Goal: Use online tool/utility: Utilize a website feature to perform a specific function

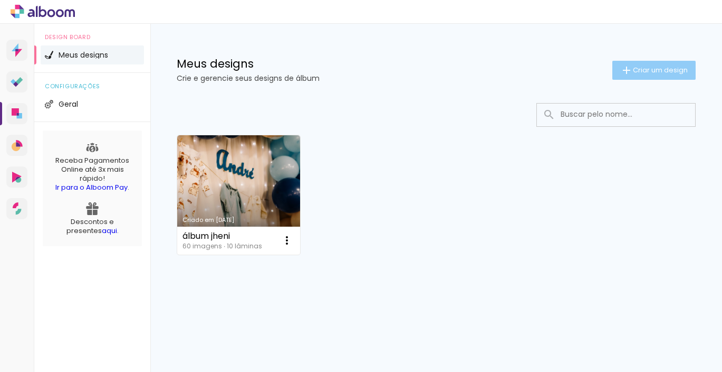
click at [640, 66] on span "Criar um design" at bounding box center [660, 69] width 55 height 7
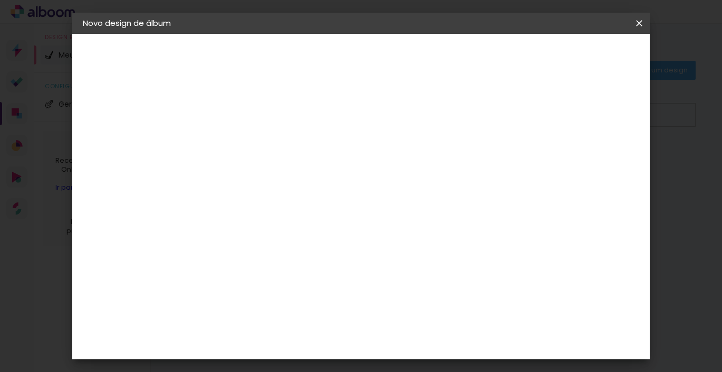
click at [255, 139] on input at bounding box center [255, 142] width 0 height 16
type input "Revista Karina"
type paper-input "Revista Karina"
click at [0, 0] on slot "Avançar" at bounding box center [0, 0] width 0 height 0
click at [319, 199] on input at bounding box center [282, 200] width 107 height 13
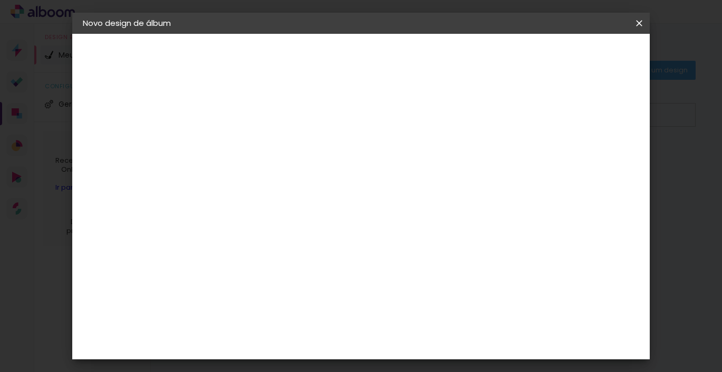
type input "tic"
type paper-input "tic"
click at [282, 234] on div "Ticcolor" at bounding box center [266, 238] width 34 height 8
click at [425, 61] on paper-button "Avançar" at bounding box center [399, 56] width 52 height 18
click at [313, 171] on paper-input-container "Linha" at bounding box center [282, 184] width 61 height 27
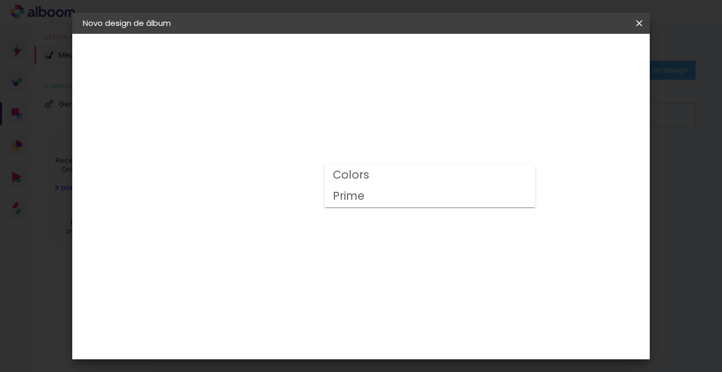
click at [377, 199] on paper-item "Prime" at bounding box center [430, 196] width 211 height 21
type input "Prime"
click at [0, 0] on slot "Avançar" at bounding box center [0, 0] width 0 height 0
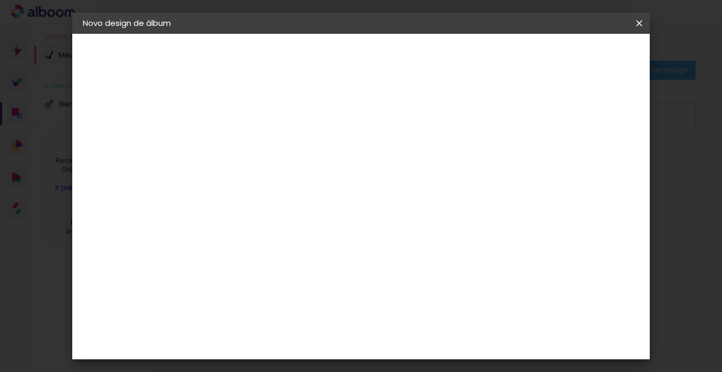
click at [0, 0] on slot "Mostrar sangria" at bounding box center [0, 0] width 0 height 0
type paper-checkbox "on"
click at [442, 55] on span "Iniciar design" at bounding box center [429, 59] width 24 height 15
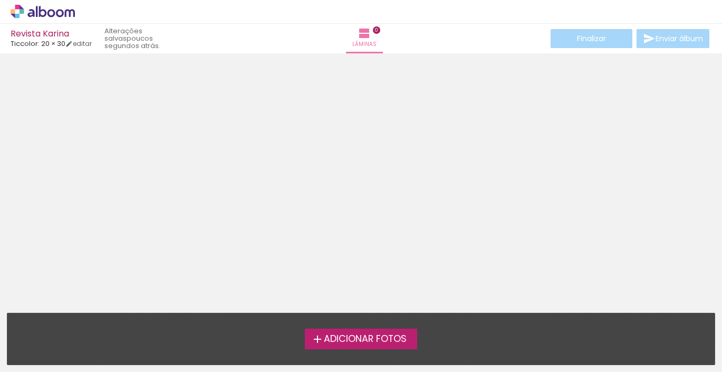
click at [353, 338] on span "Adicionar Fotos" at bounding box center [365, 338] width 83 height 9
click at [0, 0] on input "file" at bounding box center [0, 0] width 0 height 0
click at [353, 337] on span "Adicionar Fotos" at bounding box center [365, 338] width 83 height 9
click at [0, 0] on input "file" at bounding box center [0, 0] width 0 height 0
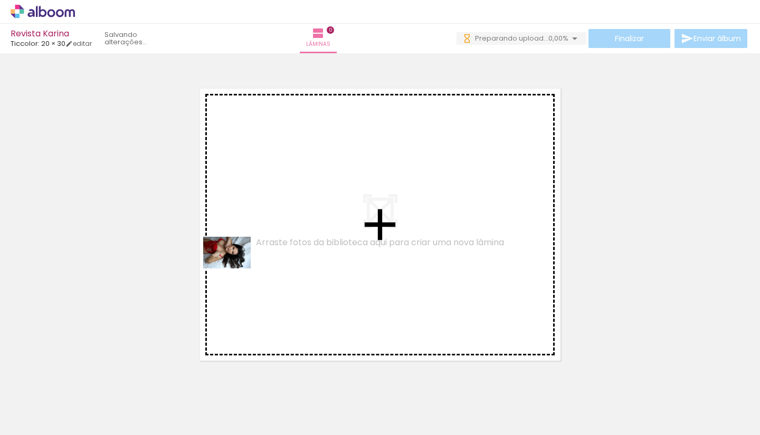
drag, startPoint x: 107, startPoint y: 399, endPoint x: 235, endPoint y: 269, distance: 182.5
click at [235, 269] on quentale-workspace at bounding box center [380, 217] width 760 height 435
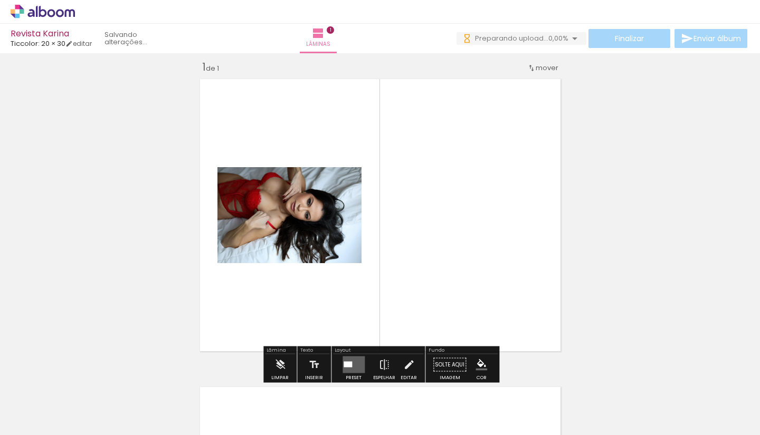
scroll to position [13, 0]
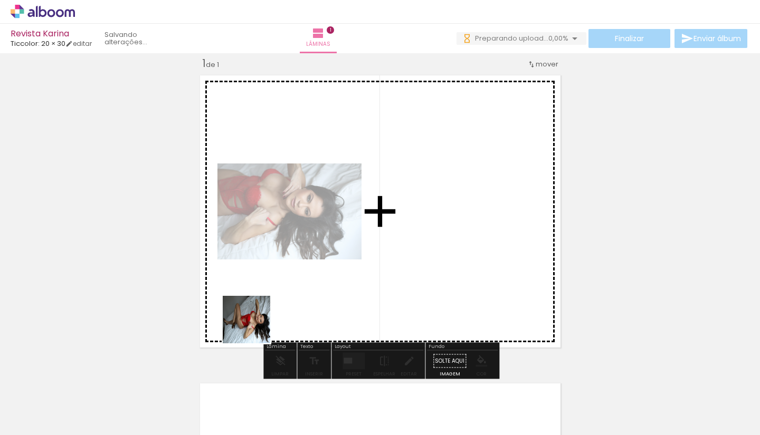
drag, startPoint x: 179, startPoint y: 395, endPoint x: 290, endPoint y: 300, distance: 146.4
click at [290, 300] on quentale-workspace at bounding box center [380, 217] width 760 height 435
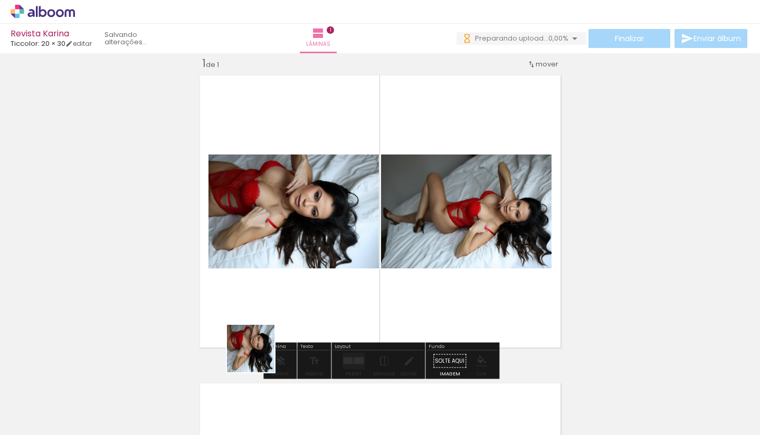
drag, startPoint x: 239, startPoint y: 395, endPoint x: 293, endPoint y: 321, distance: 91.7
click at [293, 321] on quentale-workspace at bounding box center [380, 217] width 760 height 435
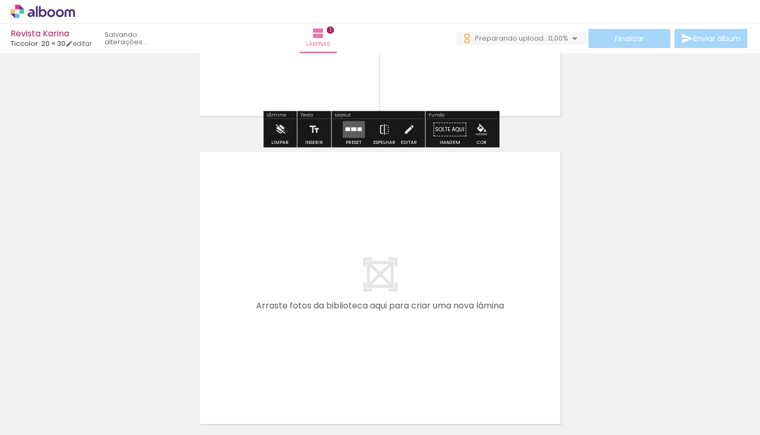
drag, startPoint x: 303, startPoint y: 386, endPoint x: 335, endPoint y: 262, distance: 128.0
click at [335, 262] on quentale-workspace at bounding box center [380, 217] width 760 height 435
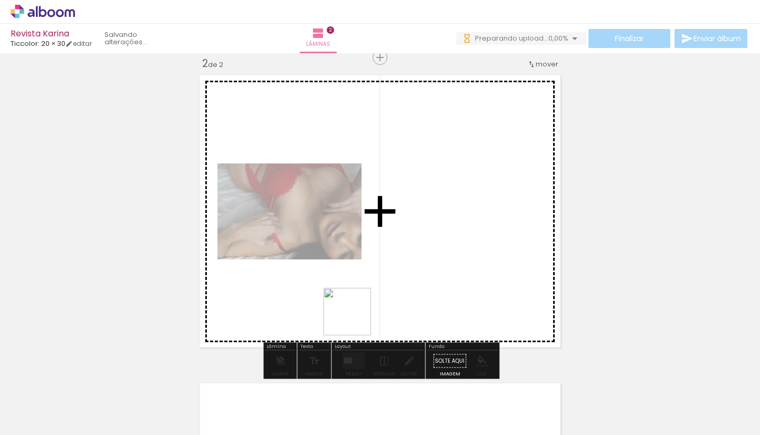
drag, startPoint x: 348, startPoint y: 394, endPoint x: 356, endPoint y: 283, distance: 110.6
click at [356, 283] on quentale-workspace at bounding box center [380, 217] width 760 height 435
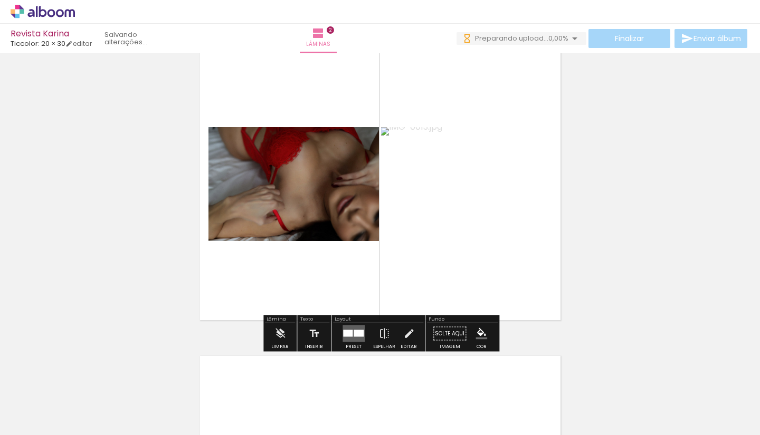
scroll to position [351, 0]
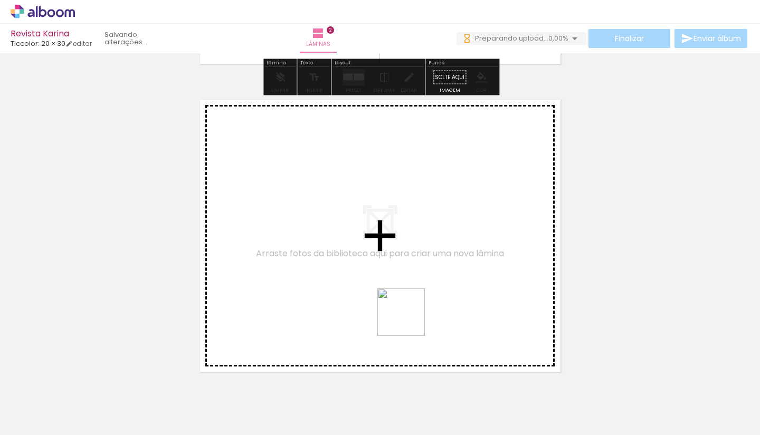
drag, startPoint x: 409, startPoint y: 351, endPoint x: 409, endPoint y: 225, distance: 126.1
click at [409, 225] on quentale-workspace at bounding box center [380, 217] width 760 height 435
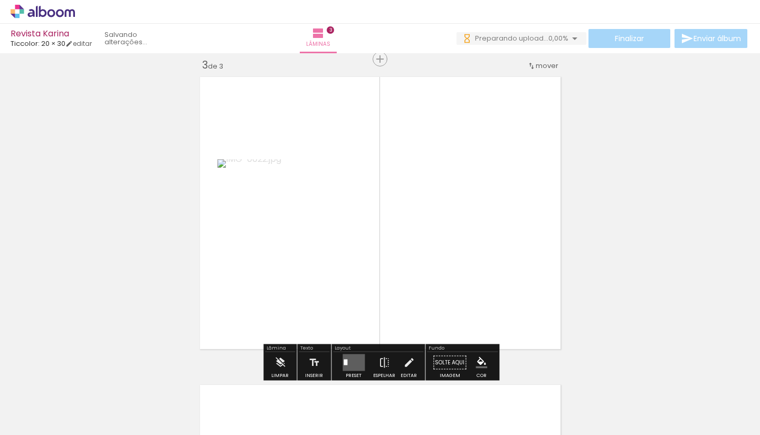
scroll to position [630, 0]
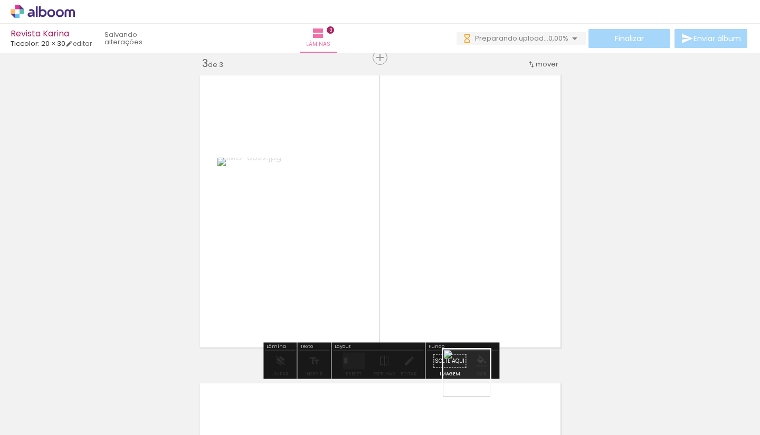
drag, startPoint x: 474, startPoint y: 401, endPoint x: 472, endPoint y: 262, distance: 139.3
click at [472, 261] on quentale-workspace at bounding box center [380, 217] width 760 height 435
drag, startPoint x: 524, startPoint y: 389, endPoint x: 509, endPoint y: 289, distance: 101.4
click at [509, 289] on quentale-workspace at bounding box center [380, 217] width 760 height 435
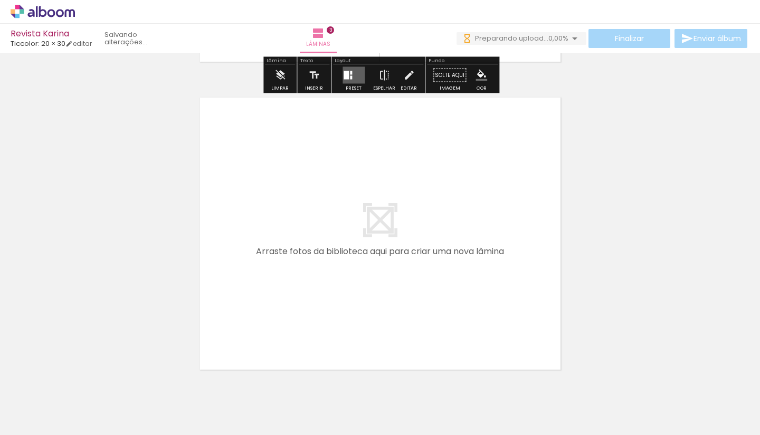
scroll to position [926, 0]
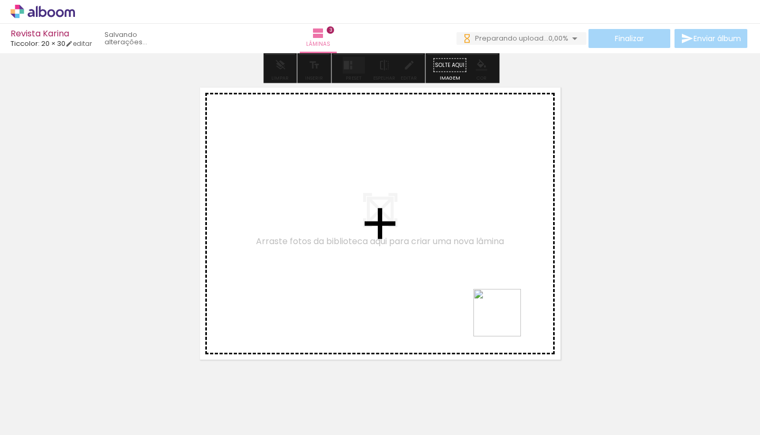
click at [464, 291] on quentale-workspace at bounding box center [380, 217] width 760 height 435
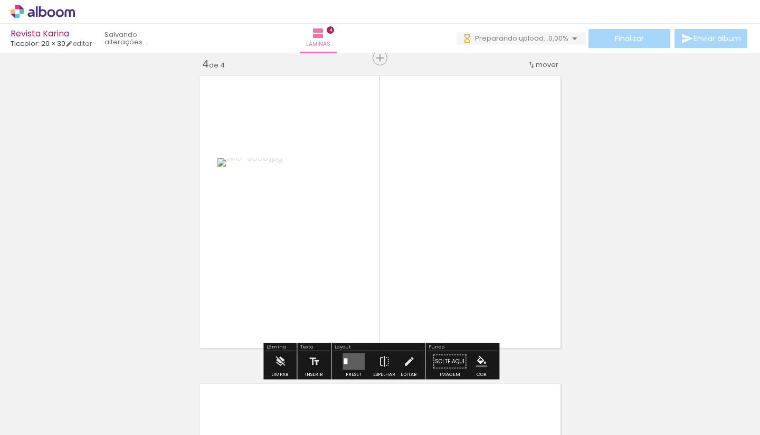
scroll to position [938, 0]
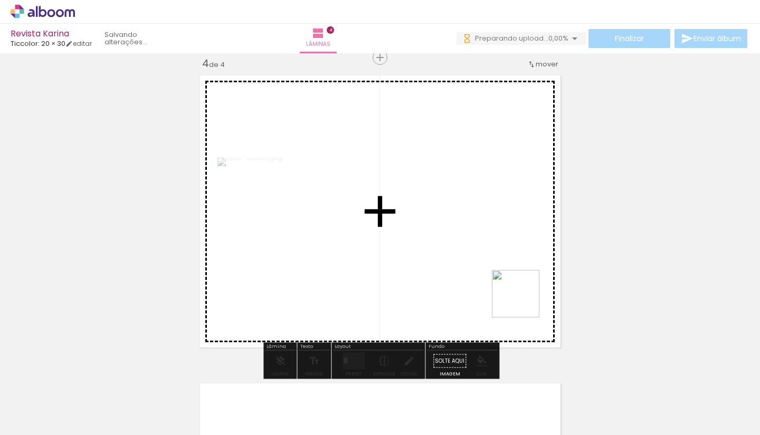
drag, startPoint x: 632, startPoint y: 394, endPoint x: 498, endPoint y: 290, distance: 169.3
click at [498, 290] on quentale-workspace at bounding box center [380, 217] width 760 height 435
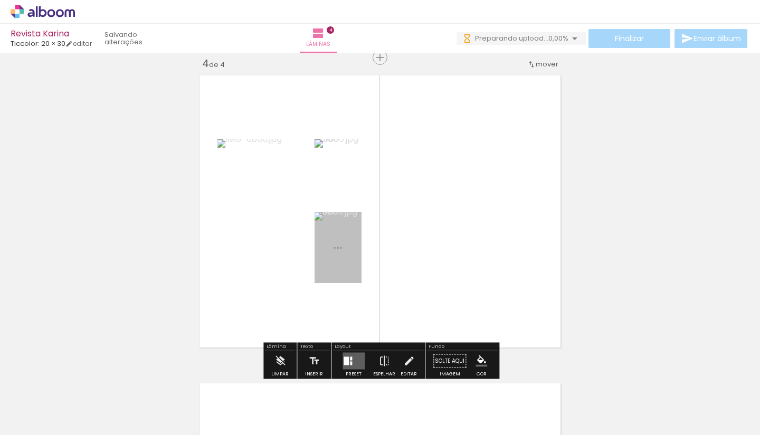
drag, startPoint x: 687, startPoint y: 387, endPoint x: 462, endPoint y: 287, distance: 246.2
click at [462, 287] on quentale-workspace at bounding box center [380, 217] width 760 height 435
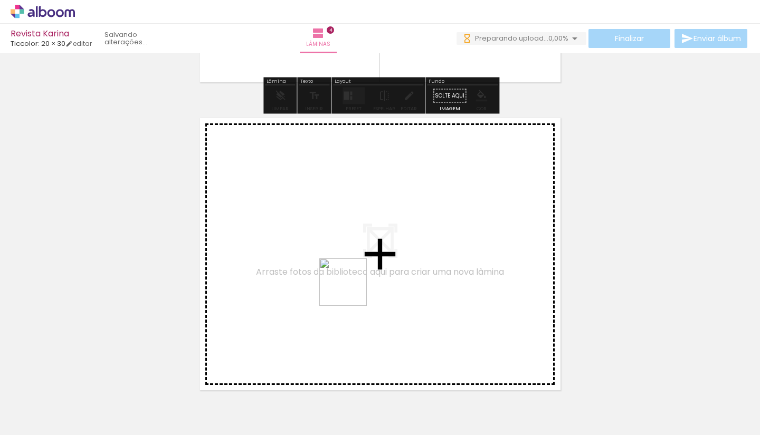
click at [351, 289] on quentale-workspace at bounding box center [380, 217] width 760 height 435
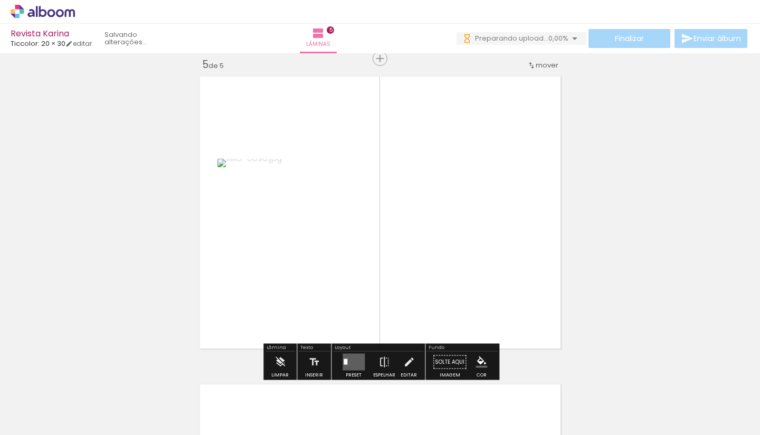
scroll to position [1246, 0]
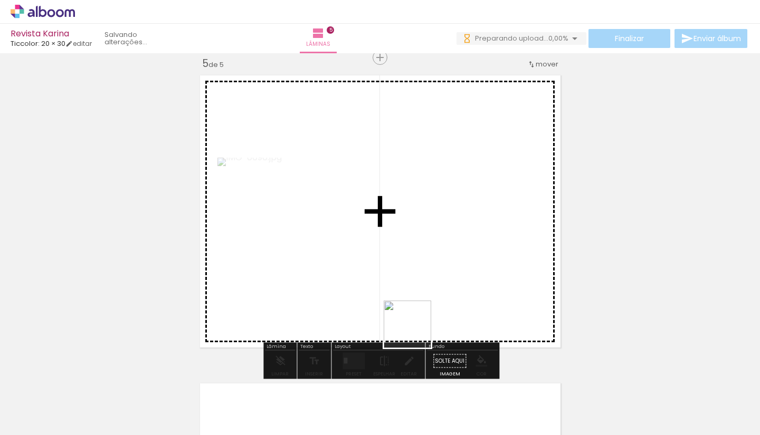
drag, startPoint x: 415, startPoint y: 389, endPoint x: 415, endPoint y: 275, distance: 114.0
click at [415, 275] on quentale-workspace at bounding box center [380, 217] width 760 height 435
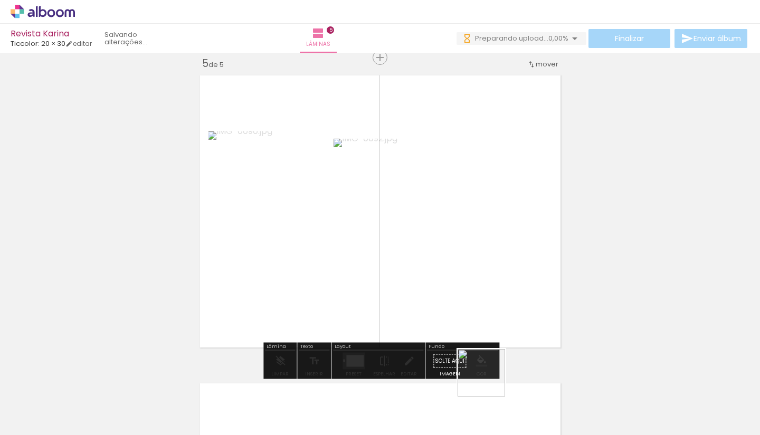
drag, startPoint x: 490, startPoint y: 386, endPoint x: 483, endPoint y: 284, distance: 102.1
click at [483, 284] on quentale-workspace at bounding box center [380, 217] width 760 height 435
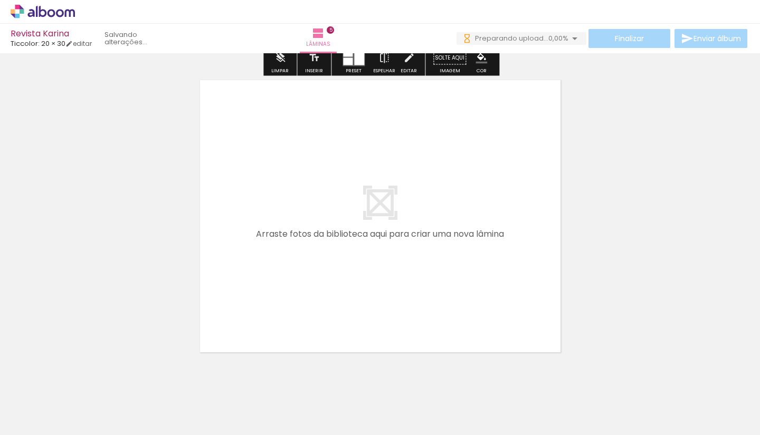
scroll to position [1551, 0]
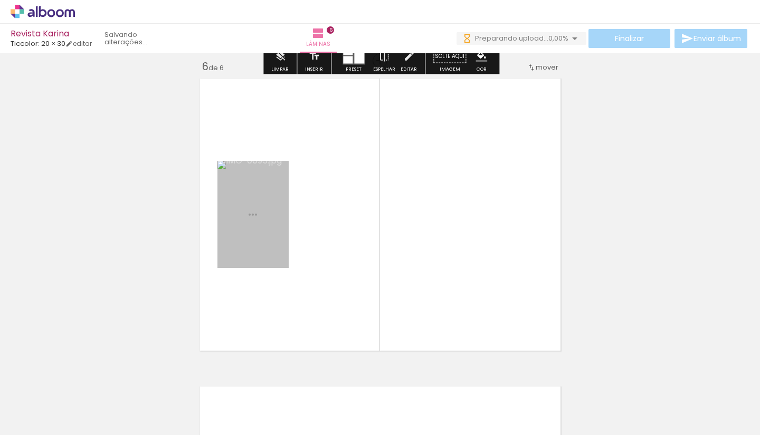
drag, startPoint x: 534, startPoint y: 392, endPoint x: 497, endPoint y: 298, distance: 101.6
click at [497, 298] on quentale-workspace at bounding box center [380, 217] width 760 height 435
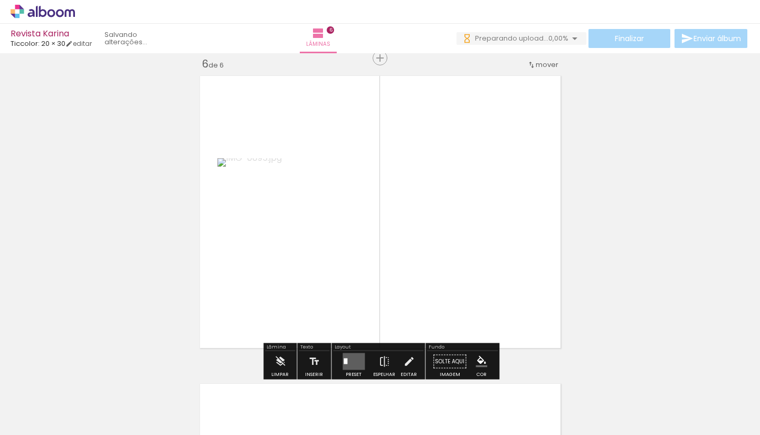
scroll to position [1554, 0]
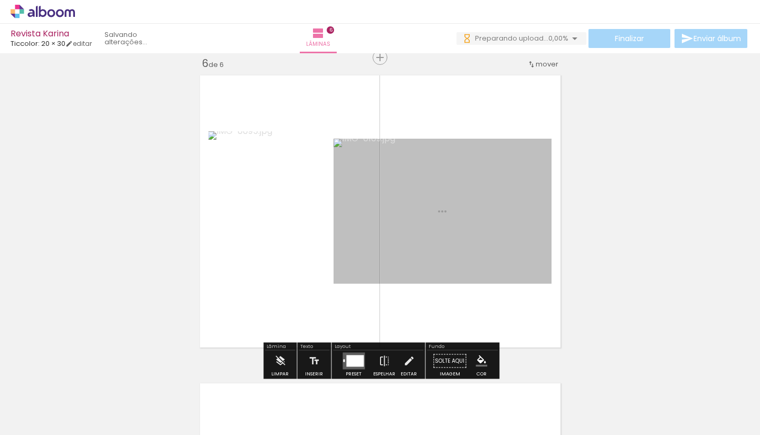
drag, startPoint x: 591, startPoint y: 382, endPoint x: 504, endPoint y: 300, distance: 118.7
click at [504, 300] on quentale-workspace at bounding box center [380, 217] width 760 height 435
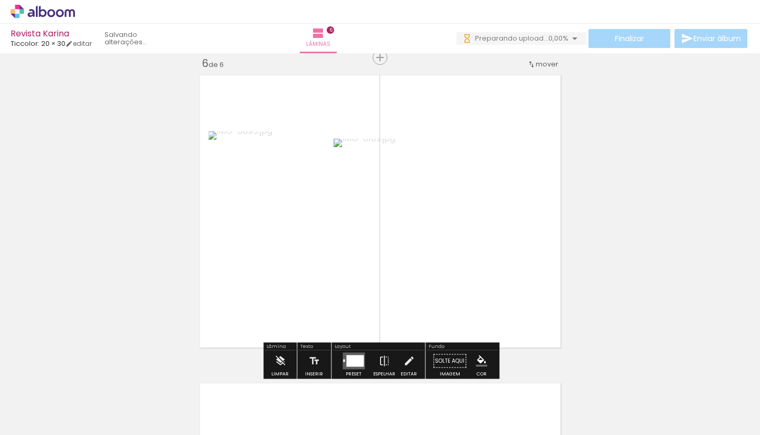
scroll to position [0, 897]
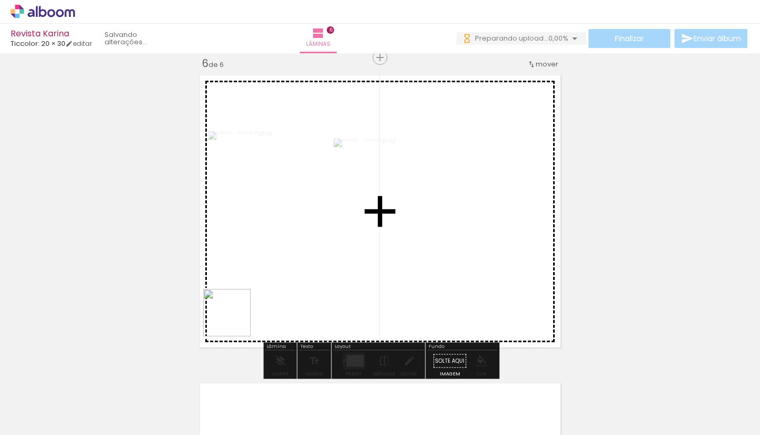
click at [244, 314] on quentale-workspace at bounding box center [380, 217] width 760 height 435
drag, startPoint x: 229, startPoint y: 401, endPoint x: 273, endPoint y: 330, distance: 83.5
click at [273, 330] on quentale-workspace at bounding box center [380, 217] width 760 height 435
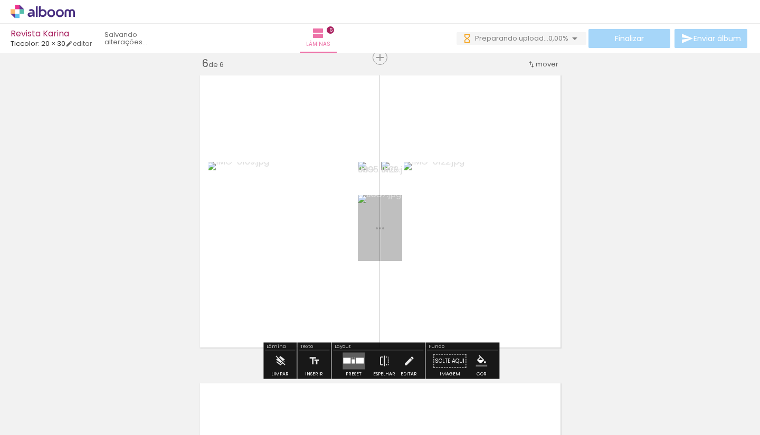
drag, startPoint x: 281, startPoint y: 398, endPoint x: 307, endPoint y: 320, distance: 82.1
click at [307, 320] on quentale-workspace at bounding box center [380, 217] width 760 height 435
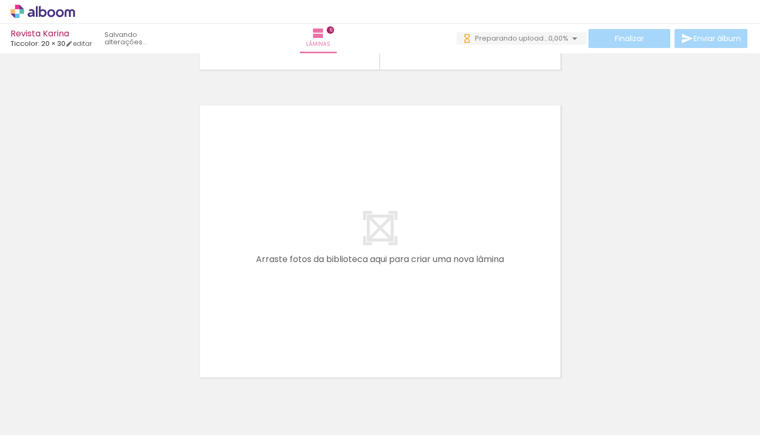
scroll to position [1838, 0]
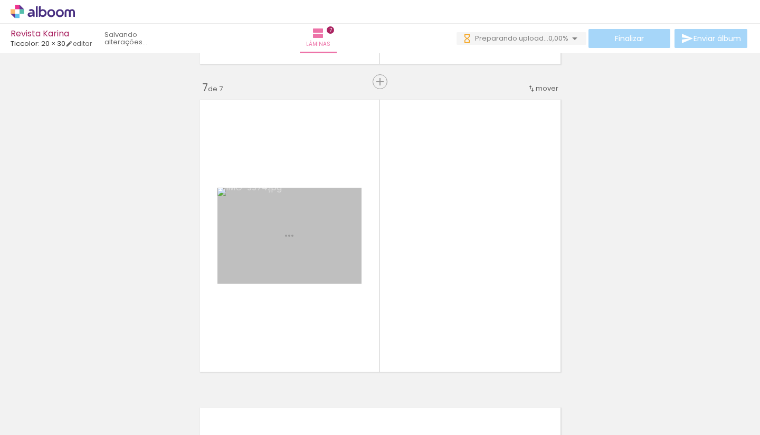
drag, startPoint x: 670, startPoint y: 360, endPoint x: 526, endPoint y: 317, distance: 150.4
click at [526, 317] on quentale-workspace at bounding box center [380, 217] width 760 height 435
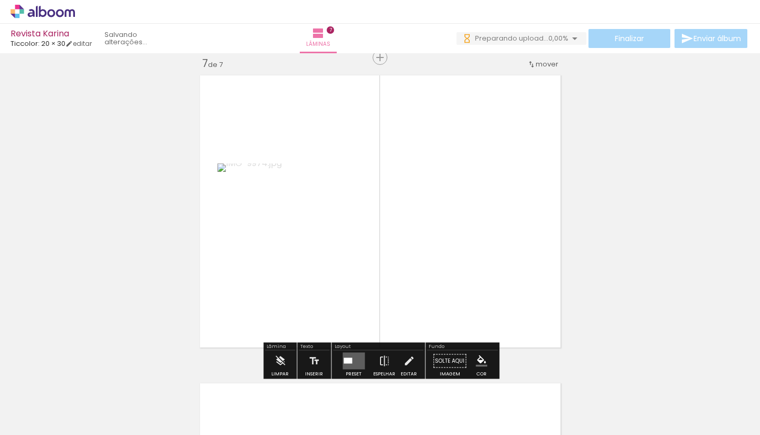
scroll to position [0, 974]
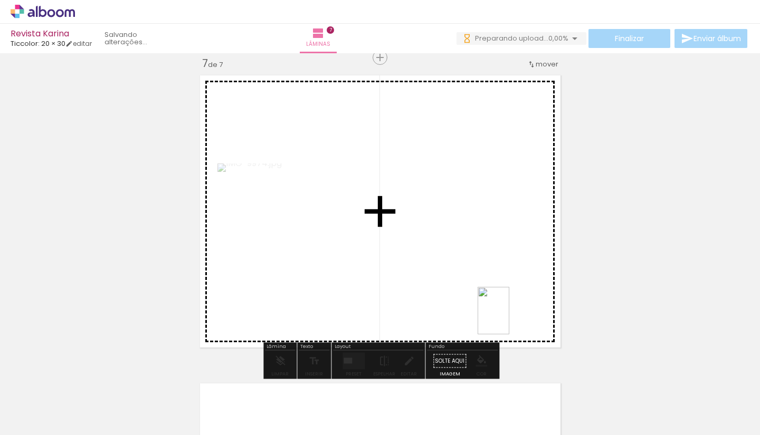
drag, startPoint x: 738, startPoint y: 395, endPoint x: 508, endPoint y: 318, distance: 242.5
click at [508, 318] on quentale-workspace at bounding box center [380, 217] width 760 height 435
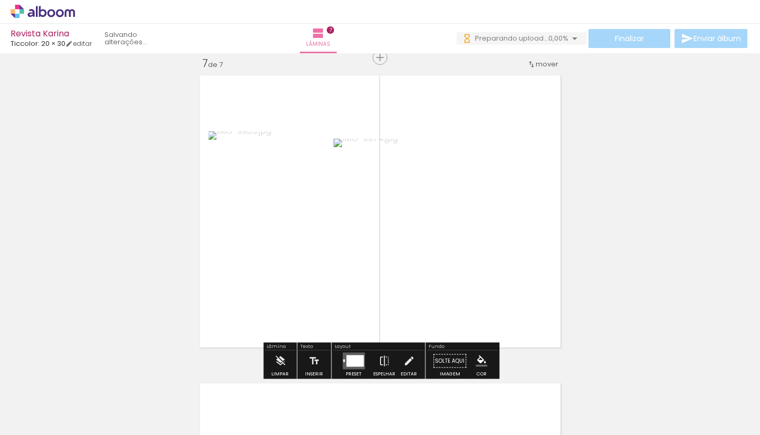
drag, startPoint x: 621, startPoint y: 407, endPoint x: 504, endPoint y: 312, distance: 150.5
click at [504, 312] on quentale-workspace at bounding box center [380, 217] width 760 height 435
drag, startPoint x: 562, startPoint y: 399, endPoint x: 495, endPoint y: 313, distance: 108.7
click at [495, 313] on quentale-workspace at bounding box center [380, 217] width 760 height 435
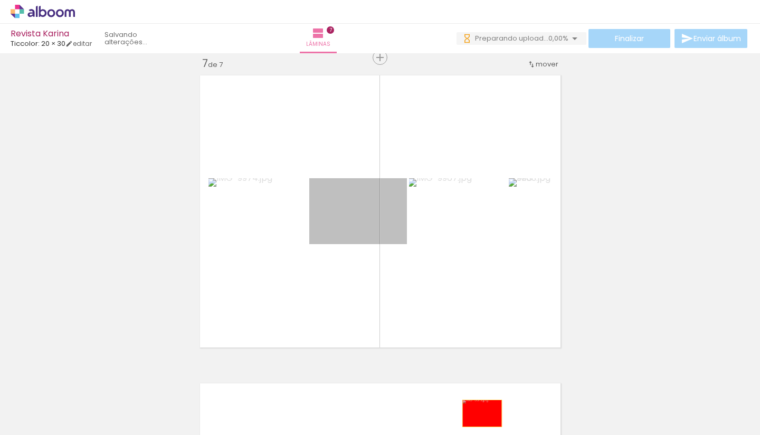
drag, startPoint x: 375, startPoint y: 210, endPoint x: 482, endPoint y: 415, distance: 231.1
click at [482, 371] on quentale-workspace at bounding box center [380, 217] width 760 height 435
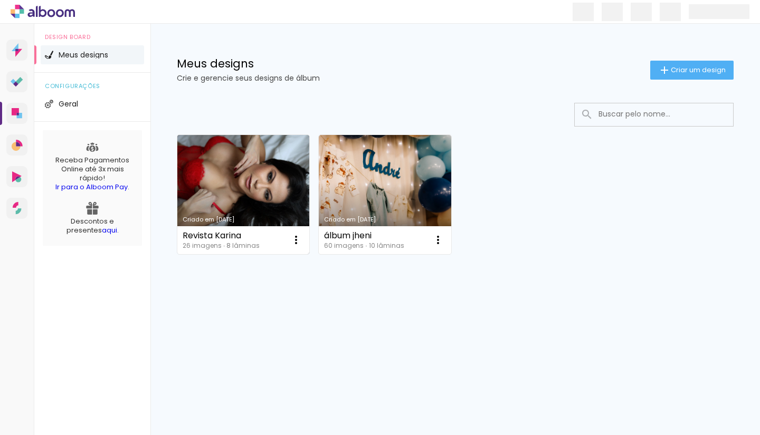
click at [278, 183] on link "Criado em 11/08/25" at bounding box center [243, 194] width 132 height 119
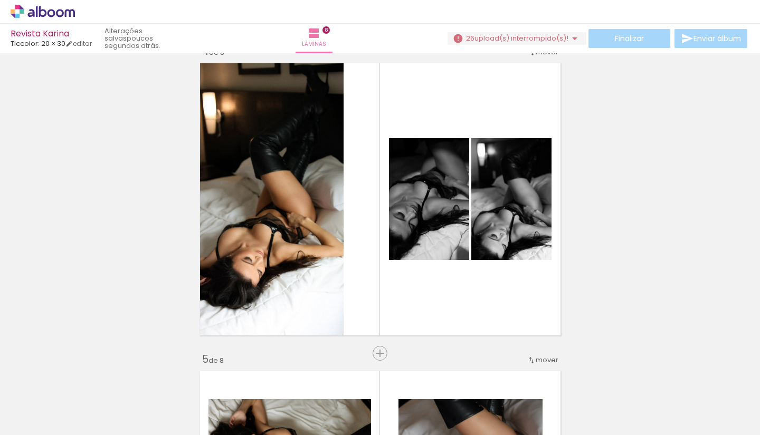
scroll to position [952, 0]
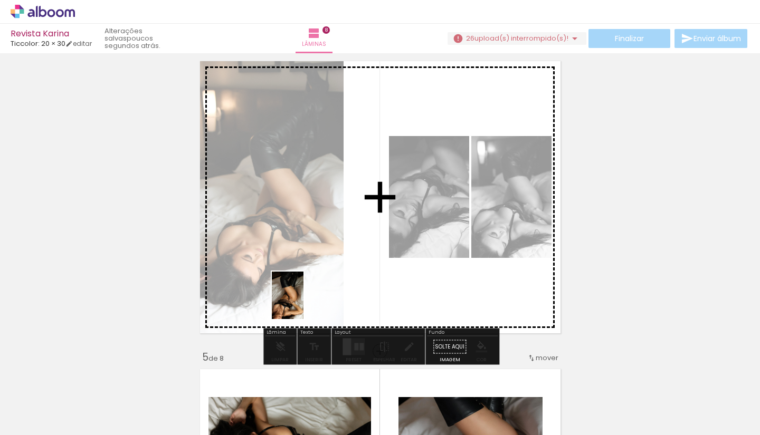
drag, startPoint x: 258, startPoint y: 404, endPoint x: 307, endPoint y: 298, distance: 117.1
click at [307, 298] on quentale-workspace at bounding box center [380, 217] width 760 height 435
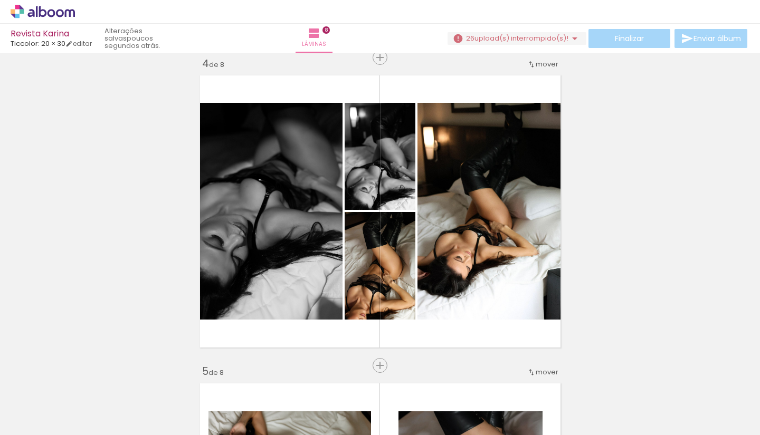
scroll to position [937, 0]
click at [559, 39] on span "upload(s) interrompido(s)!" at bounding box center [521, 38] width 94 height 10
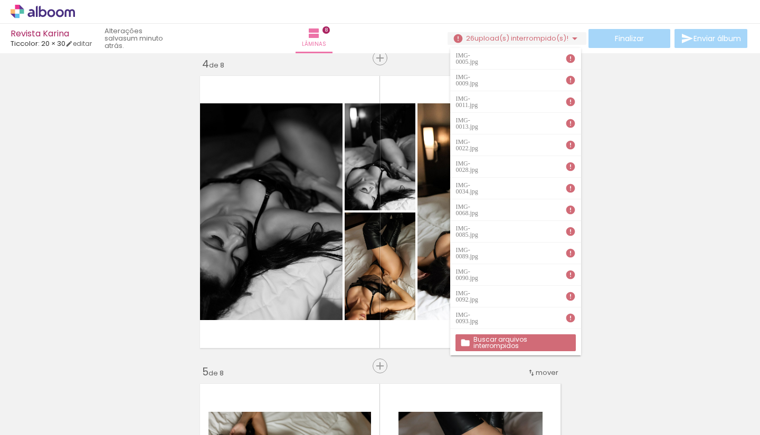
click at [0, 0] on slot "Buscar arquivos interrompidos" at bounding box center [0, 0] width 0 height 0
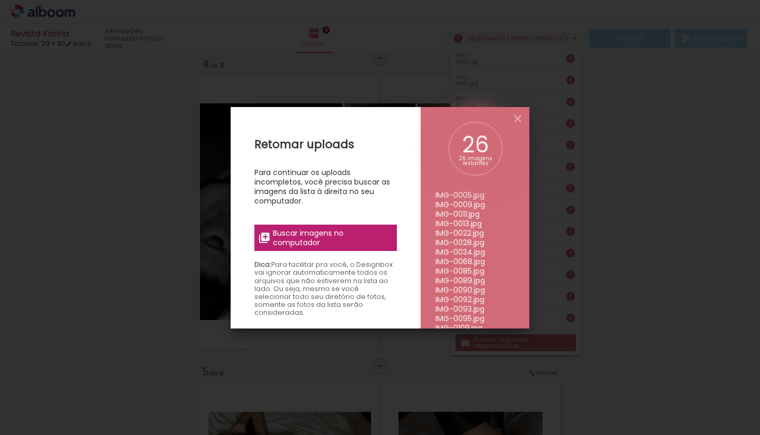
click at [342, 238] on span "Buscar imagens no computador" at bounding box center [332, 238] width 118 height 19
click at [0, 0] on input "file" at bounding box center [0, 0] width 0 height 0
click at [336, 244] on span "Buscar imagens no computador" at bounding box center [332, 238] width 118 height 19
click at [0, 0] on input "file" at bounding box center [0, 0] width 0 height 0
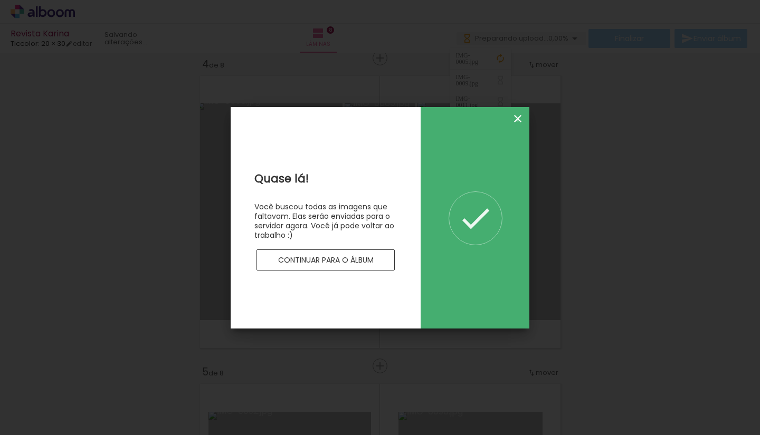
click at [518, 120] on iron-icon at bounding box center [517, 118] width 13 height 13
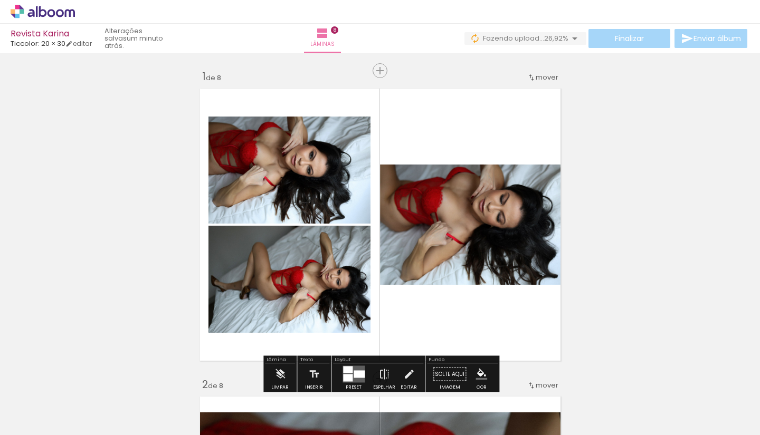
click at [348, 365] on div at bounding box center [353, 374] width 28 height 21
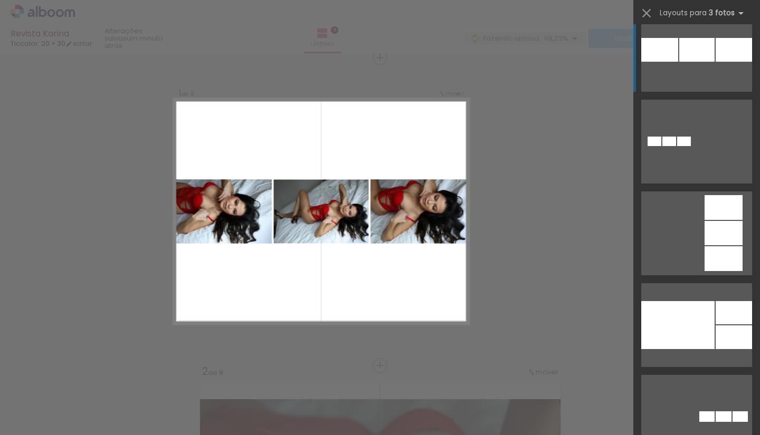
scroll to position [2328, 0]
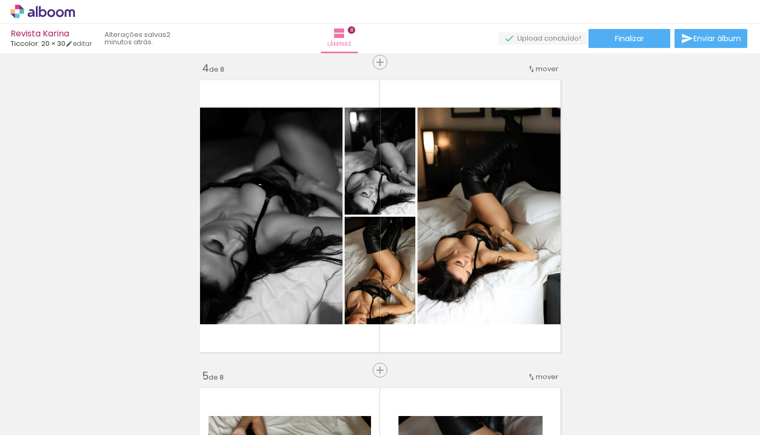
scroll to position [934, 0]
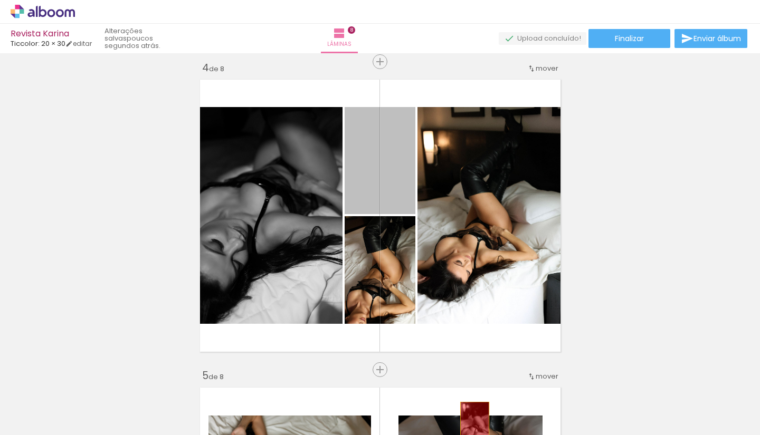
drag, startPoint x: 382, startPoint y: 201, endPoint x: 474, endPoint y: 424, distance: 241.6
click at [474, 424] on quentale-workspace at bounding box center [380, 217] width 760 height 435
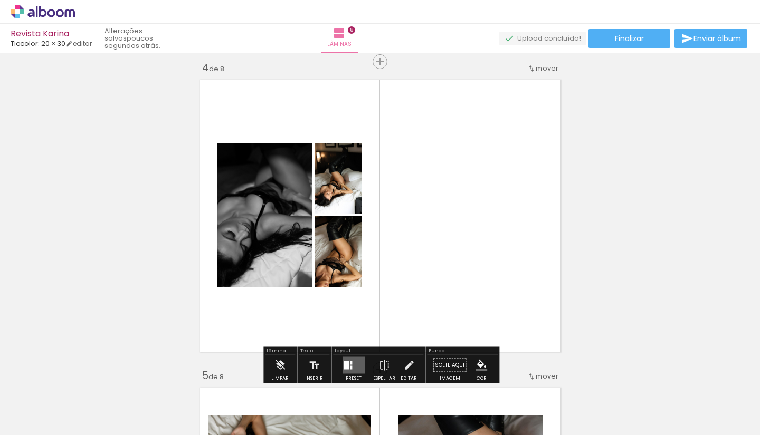
click at [355, 365] on quentale-layouter at bounding box center [354, 365] width 22 height 17
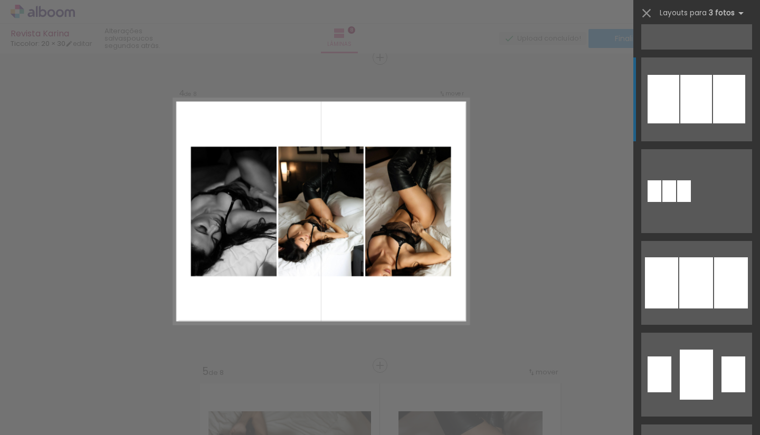
scroll to position [819, 0]
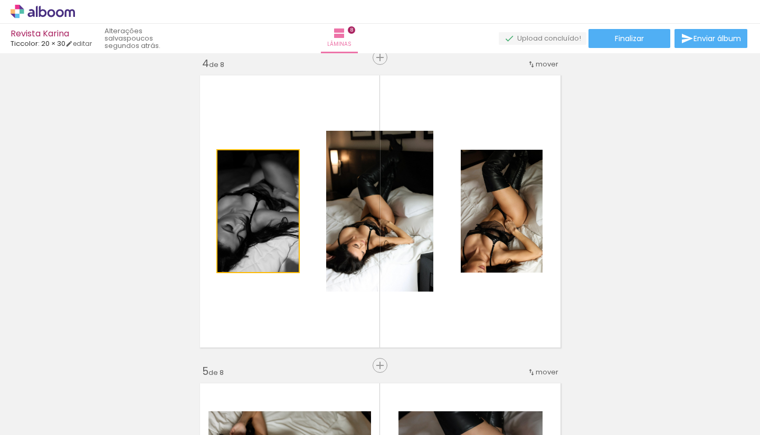
drag, startPoint x: 244, startPoint y: 234, endPoint x: 365, endPoint y: 237, distance: 121.4
click at [0, 0] on slot at bounding box center [0, 0] width 0 height 0
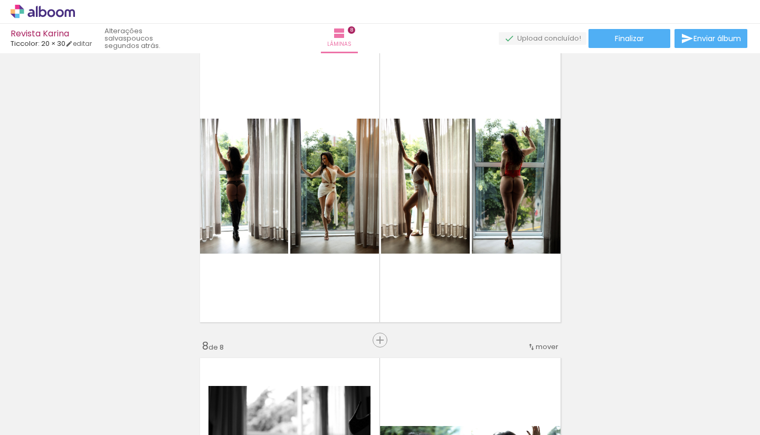
scroll to position [0, 55]
click at [33, 381] on iron-icon at bounding box center [27, 378] width 11 height 11
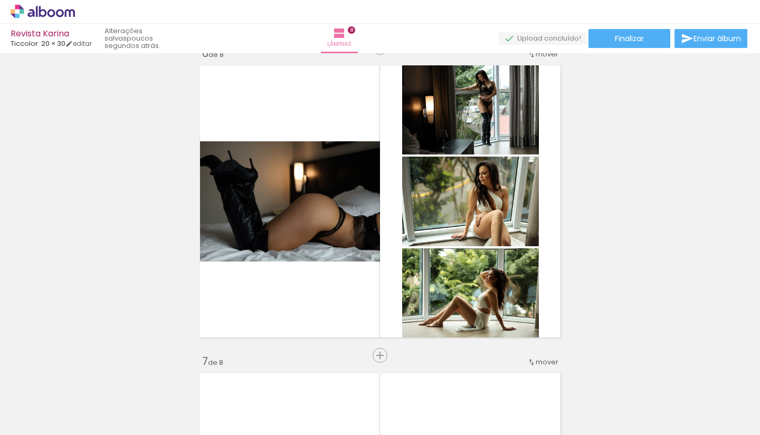
scroll to position [1560, 0]
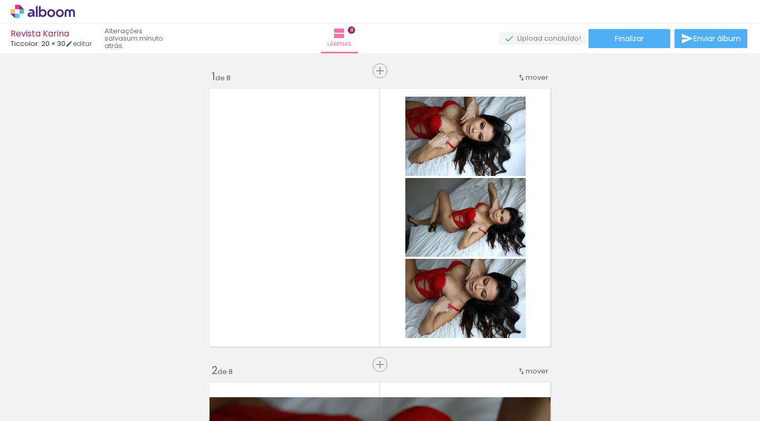
scroll to position [0, 55]
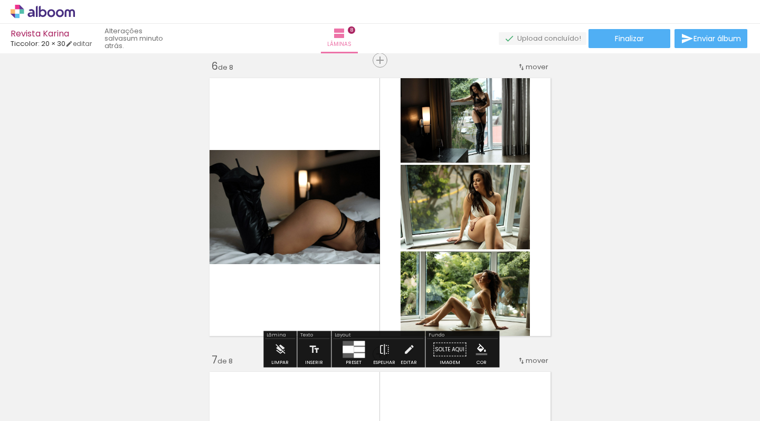
scroll to position [1477, 0]
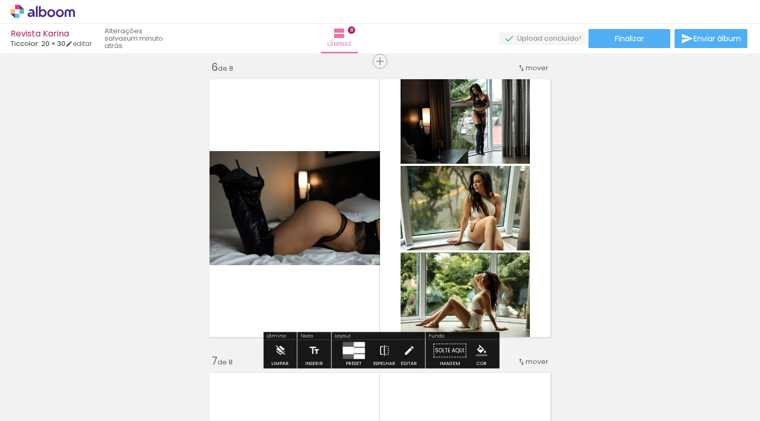
click at [355, 357] on quentale-thumb at bounding box center [345, 385] width 59 height 61
click at [0, 0] on slot at bounding box center [0, 0] width 0 height 0
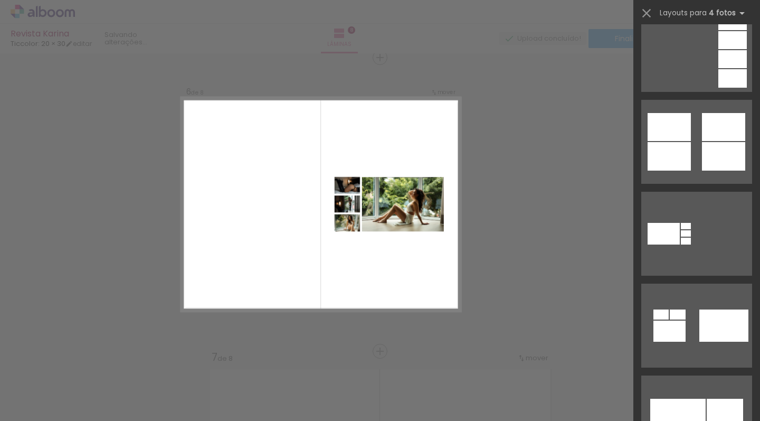
scroll to position [679, 0]
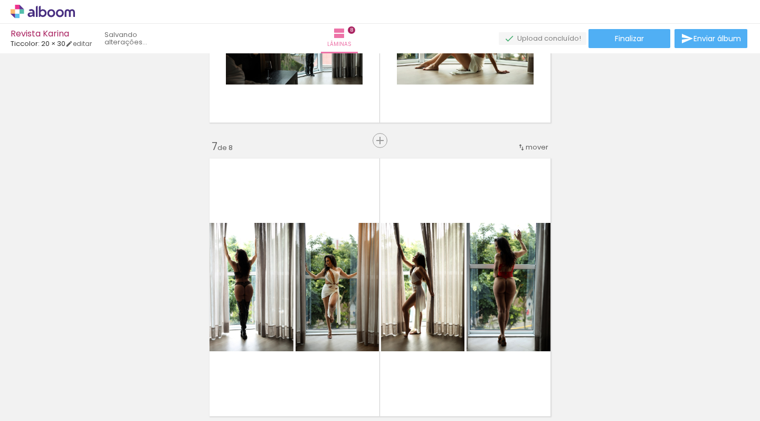
scroll to position [1699, 0]
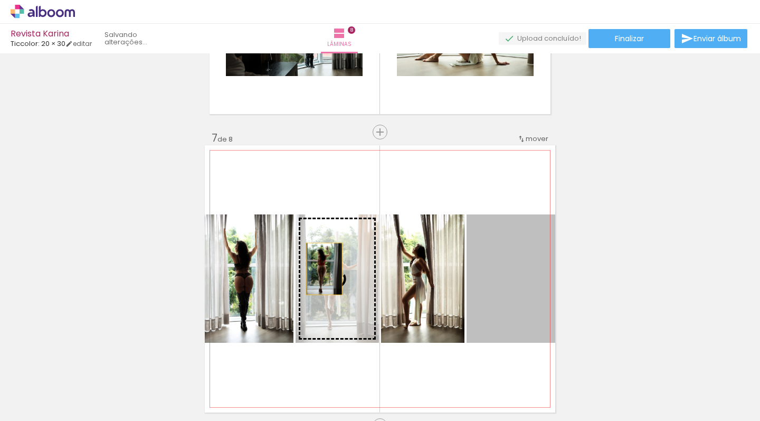
drag, startPoint x: 521, startPoint y: 269, endPoint x: 312, endPoint y: 271, distance: 209.5
click at [0, 0] on slot at bounding box center [0, 0] width 0 height 0
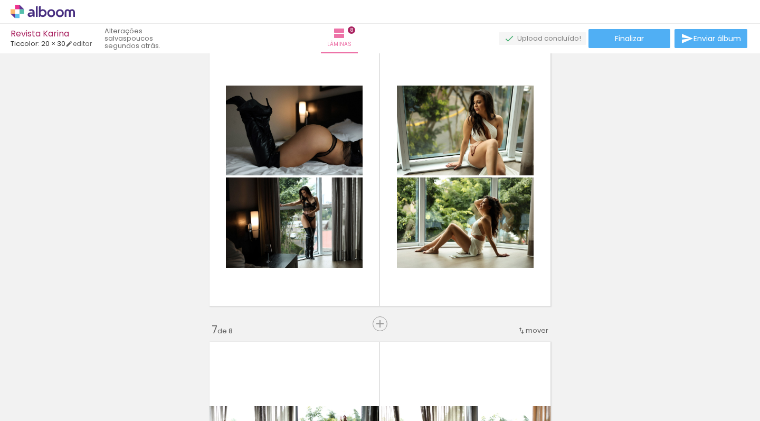
scroll to position [1477, 0]
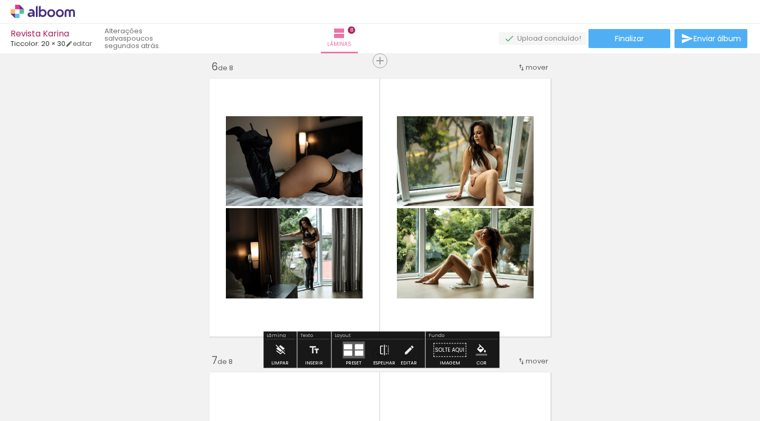
click at [537, 64] on span "mover" at bounding box center [537, 67] width 23 height 10
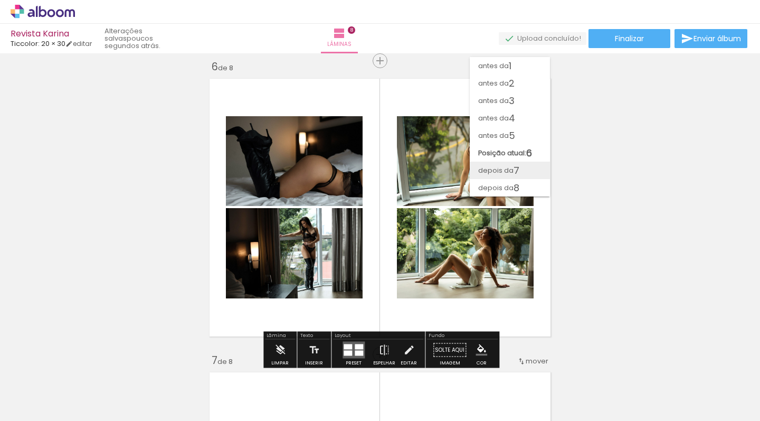
click at [511, 168] on span "depois da" at bounding box center [495, 169] width 35 height 17
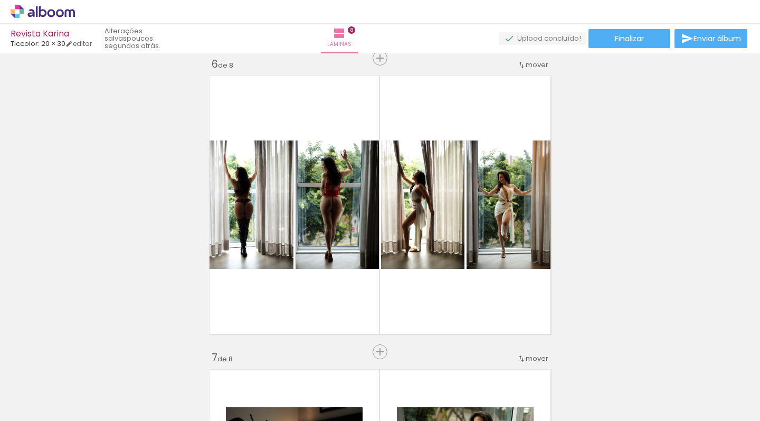
scroll to position [1478, 0]
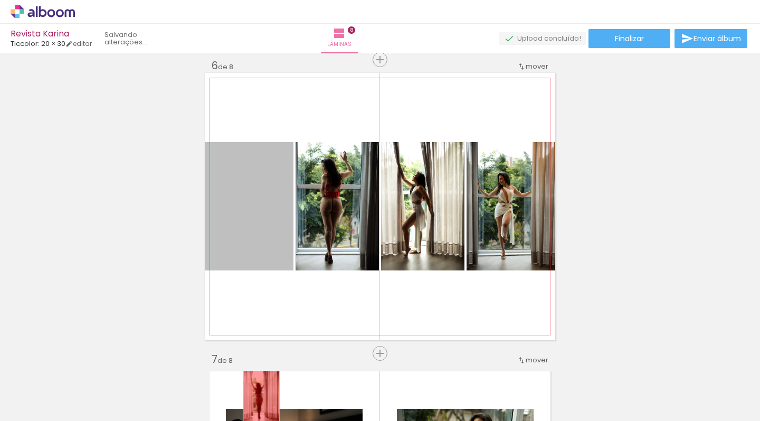
drag, startPoint x: 246, startPoint y: 235, endPoint x: 261, endPoint y: 396, distance: 162.2
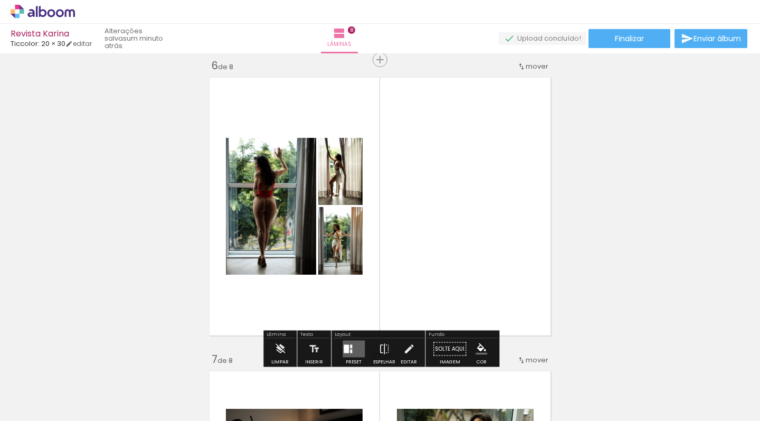
click at [346, 344] on quentale-layouter at bounding box center [354, 348] width 22 height 17
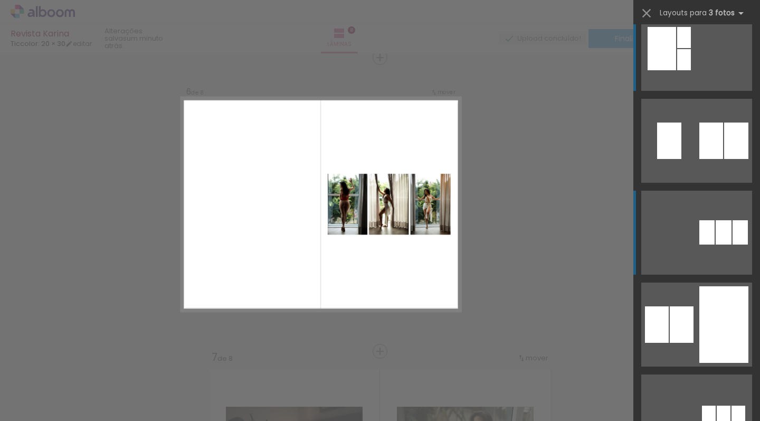
scroll to position [43, 0]
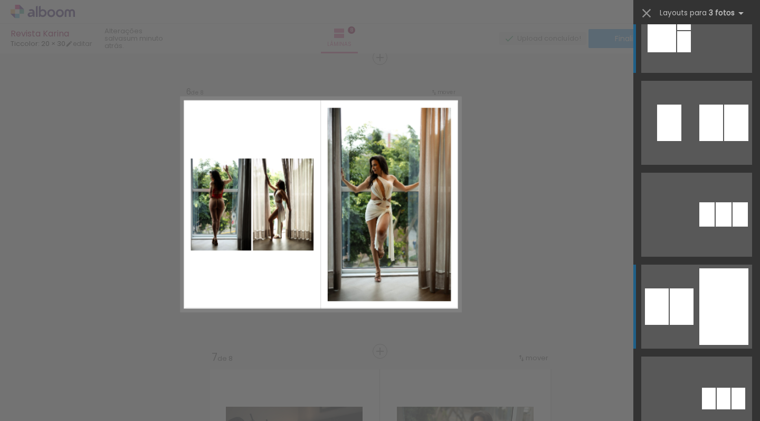
click at [733, 226] on div at bounding box center [740, 214] width 15 height 24
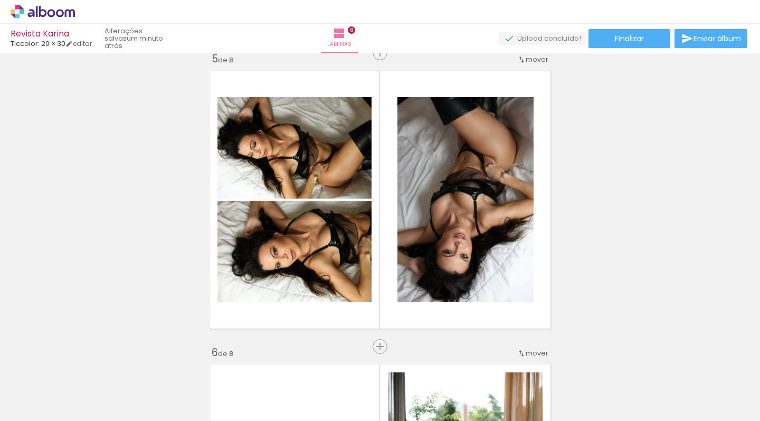
scroll to position [1195, 0]
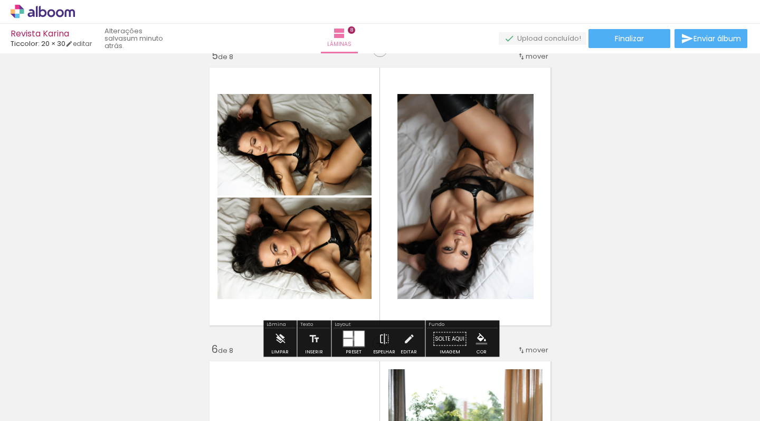
click at [351, 338] on quentale-layouter at bounding box center [354, 338] width 22 height 17
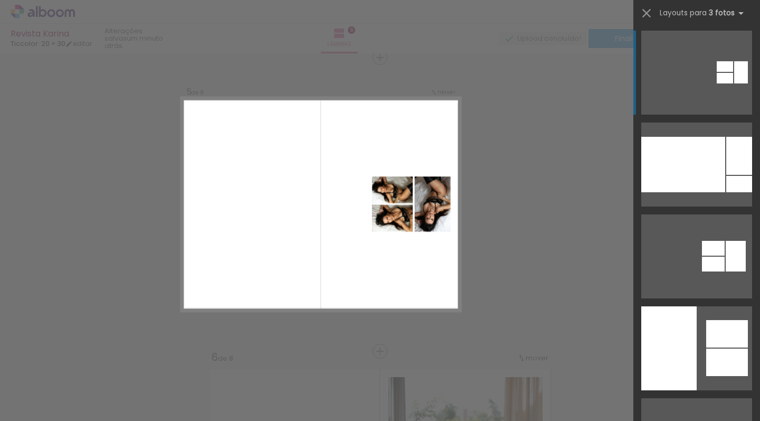
scroll to position [224, 0]
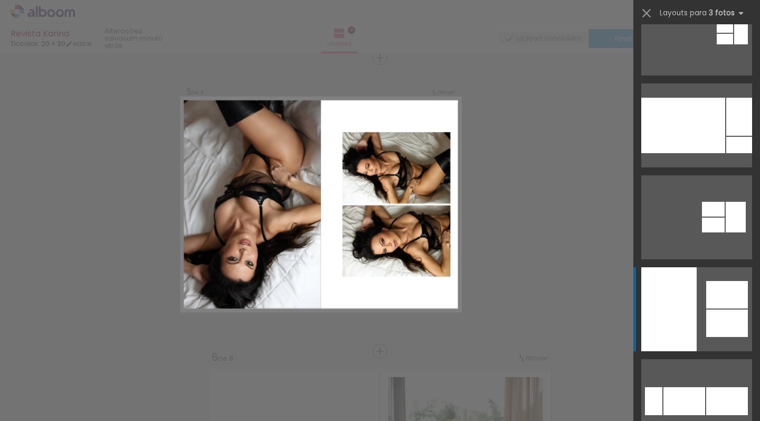
click at [700, 75] on quentale-layouter at bounding box center [696, 34] width 111 height 84
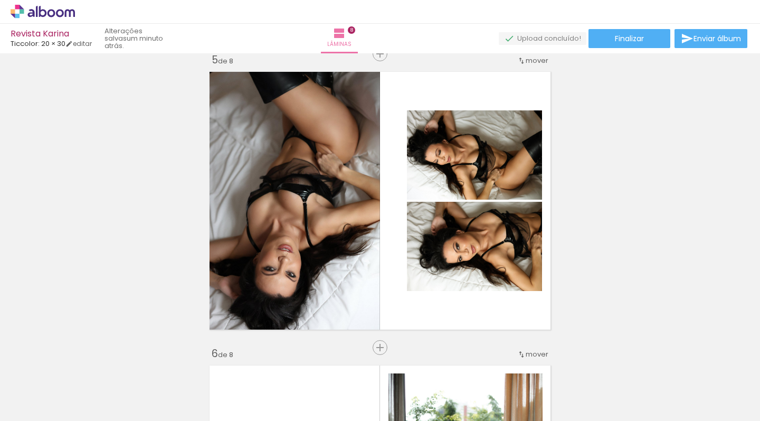
scroll to position [1193, 0]
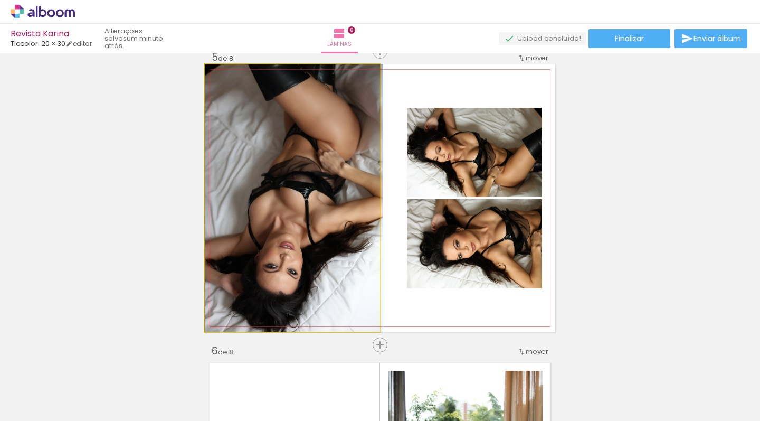
drag, startPoint x: 324, startPoint y: 237, endPoint x: 352, endPoint y: 237, distance: 28.0
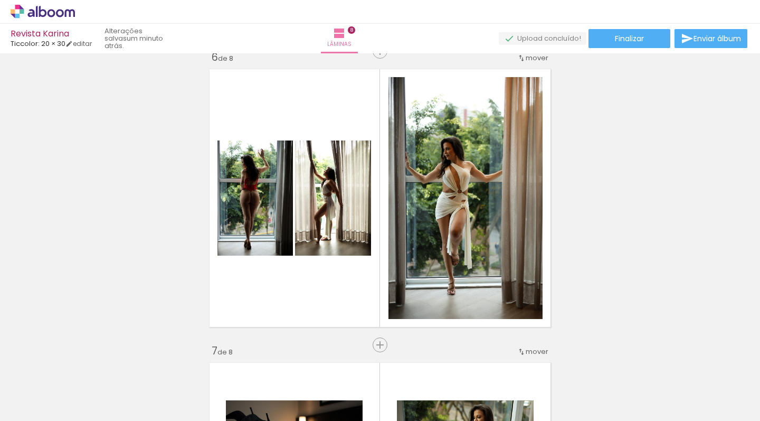
scroll to position [1483, 0]
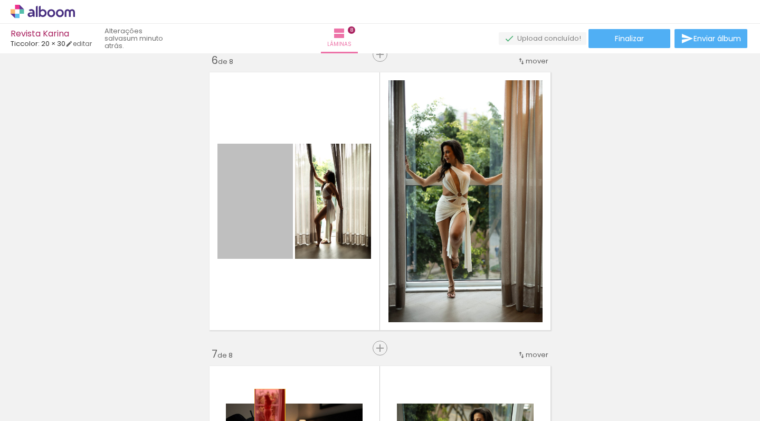
drag, startPoint x: 232, startPoint y: 236, endPoint x: 270, endPoint y: 412, distance: 179.2
click at [270, 412] on quentale-workspace at bounding box center [380, 210] width 760 height 421
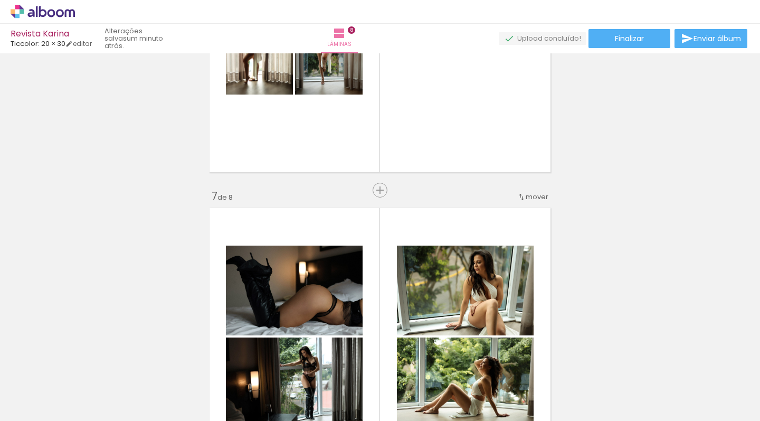
scroll to position [1626, 0]
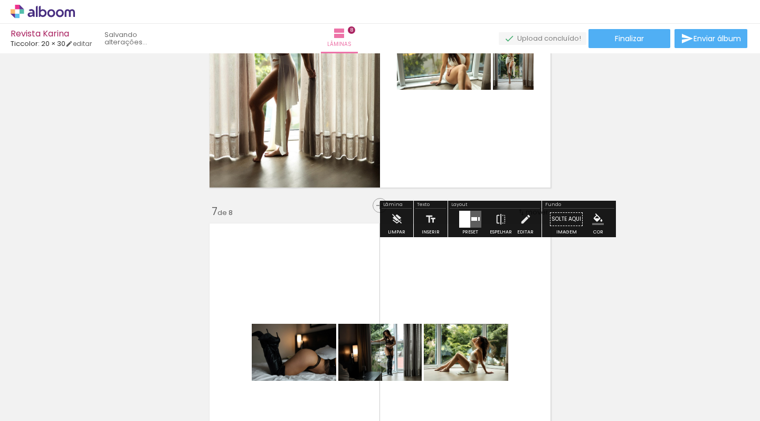
drag, startPoint x: 511, startPoint y: 279, endPoint x: 488, endPoint y: 148, distance: 132.8
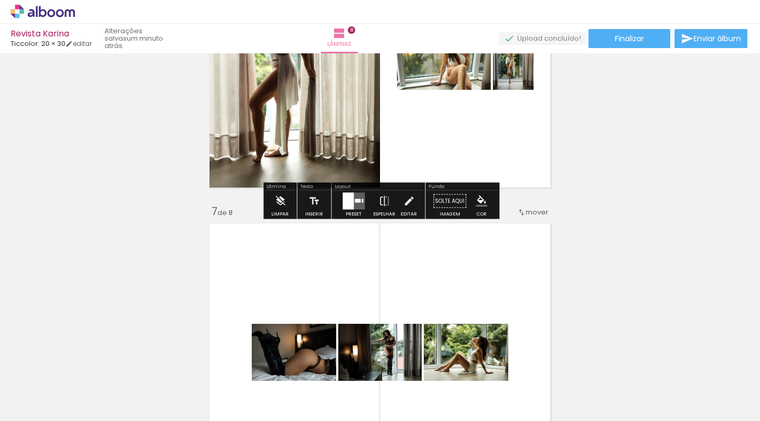
scroll to position [1656, 0]
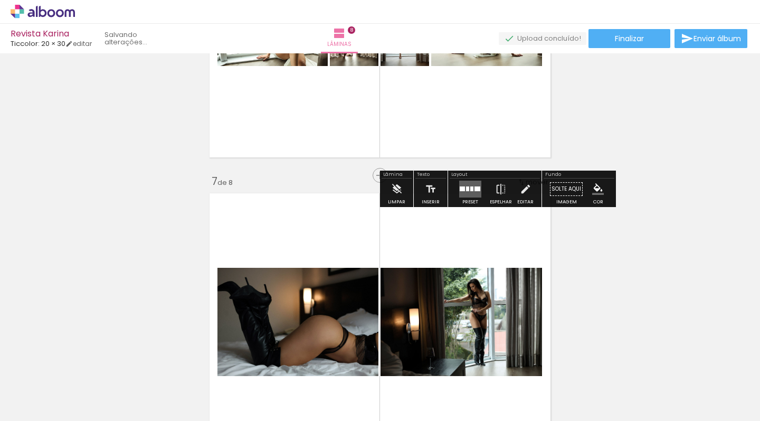
drag, startPoint x: 482, startPoint y: 326, endPoint x: 472, endPoint y: 149, distance: 176.6
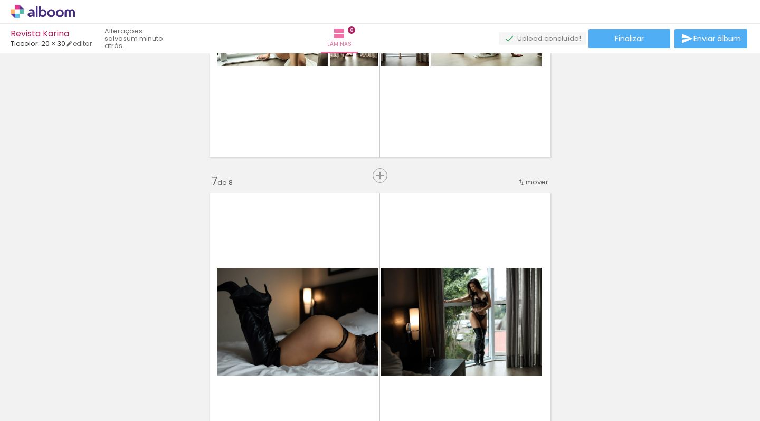
scroll to position [1529, 0]
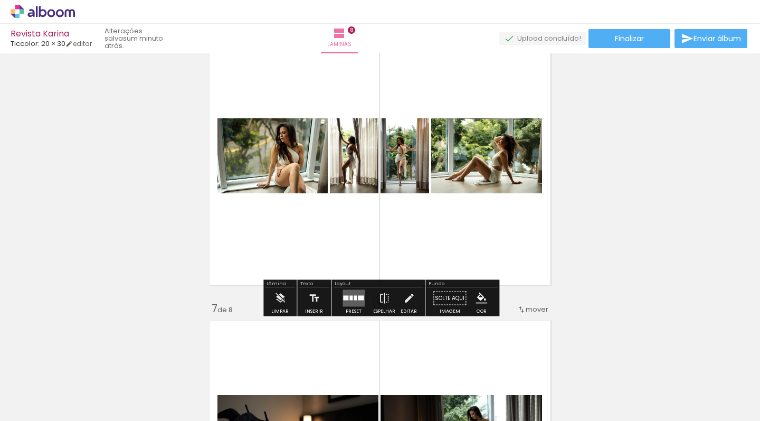
click at [354, 298] on div at bounding box center [355, 298] width 3 height 5
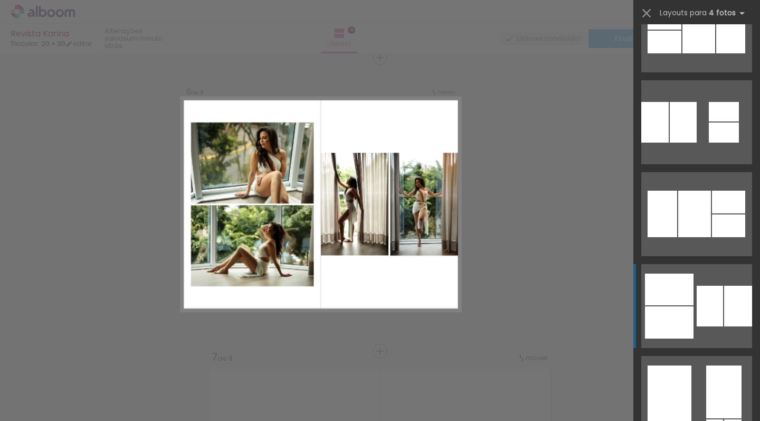
scroll to position [782, 0]
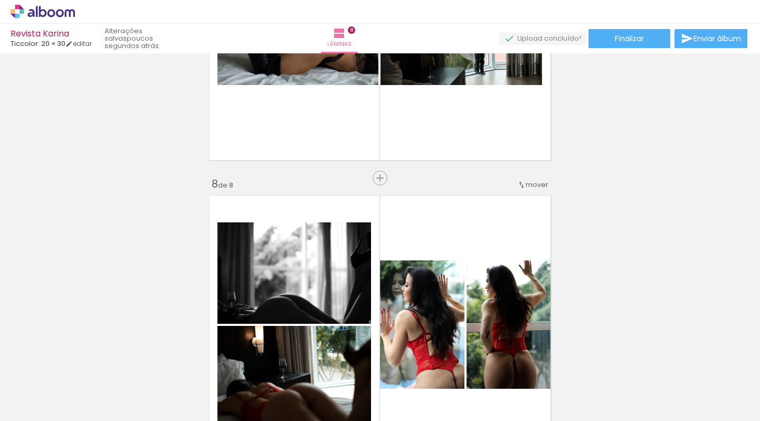
scroll to position [1932, 0]
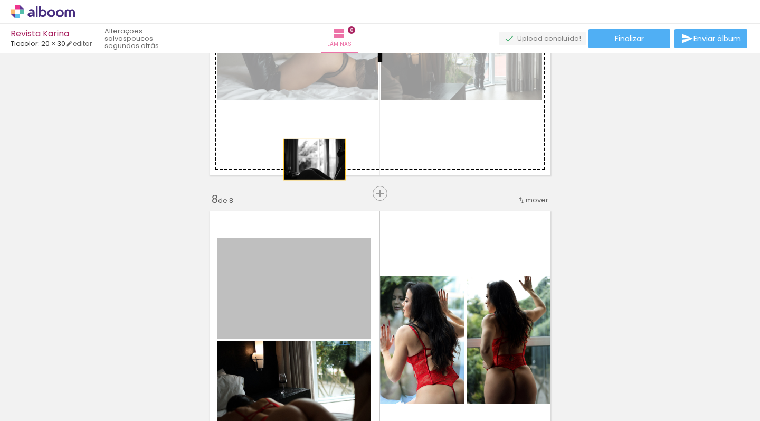
drag, startPoint x: 311, startPoint y: 263, endPoint x: 315, endPoint y: 156, distance: 107.7
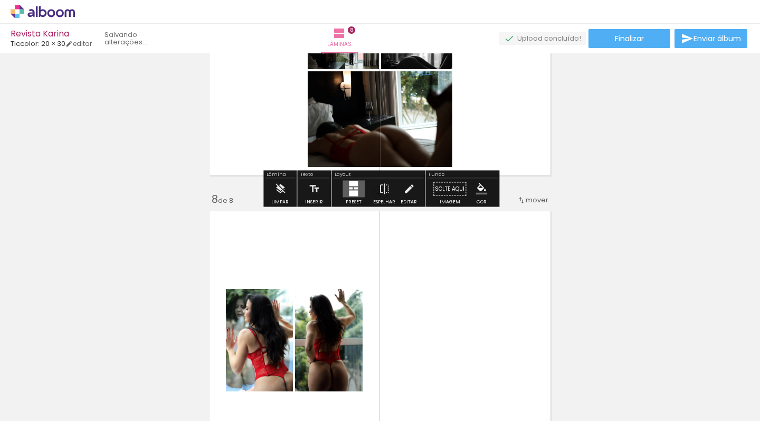
drag, startPoint x: 425, startPoint y: 335, endPoint x: 412, endPoint y: 138, distance: 197.3
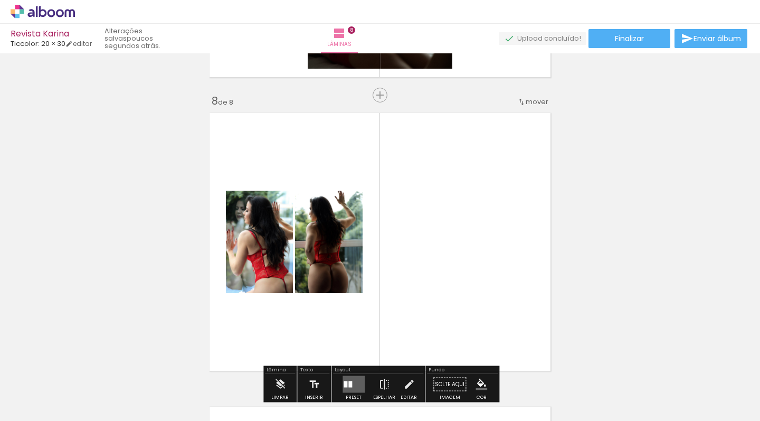
scroll to position [2028, 0]
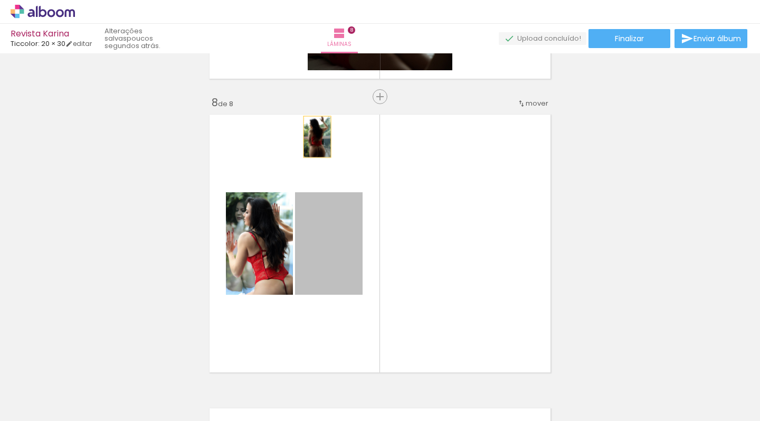
drag, startPoint x: 319, startPoint y: 240, endPoint x: 295, endPoint y: 80, distance: 161.7
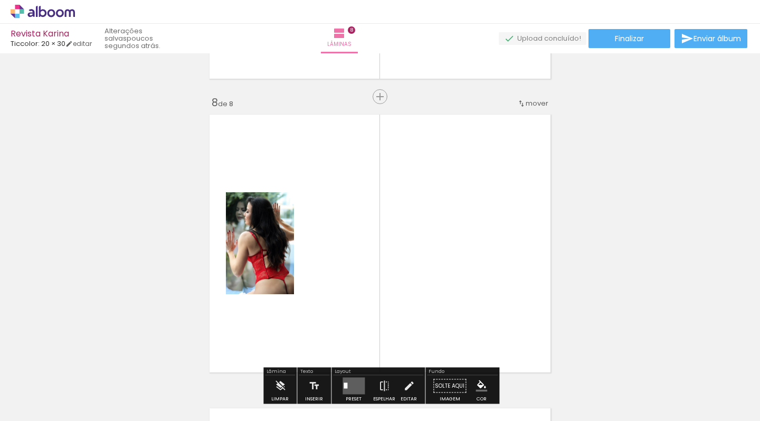
scroll to position [1974, 0]
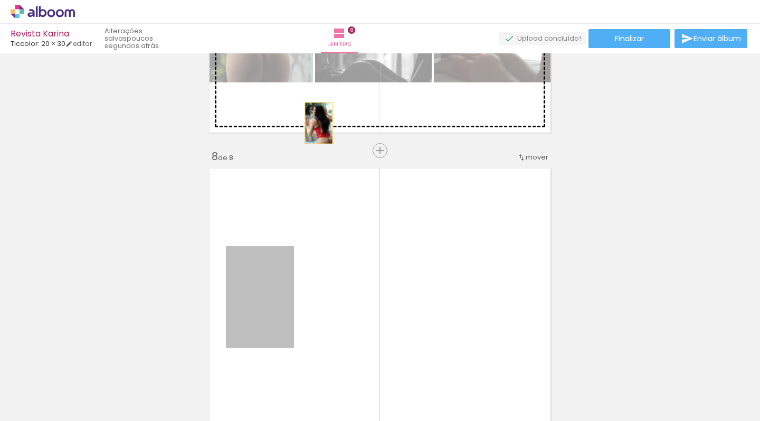
drag, startPoint x: 278, startPoint y: 302, endPoint x: 351, endPoint y: 174, distance: 147.5
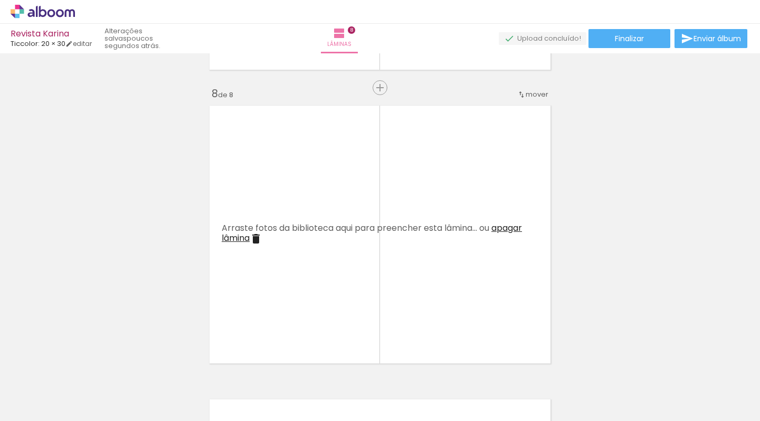
scroll to position [2041, 0]
click at [518, 223] on span "apagar lâmina" at bounding box center [372, 229] width 300 height 22
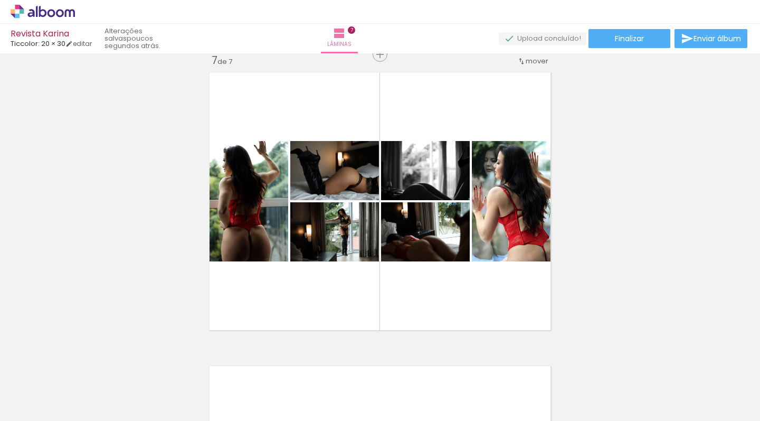
scroll to position [1776, 0]
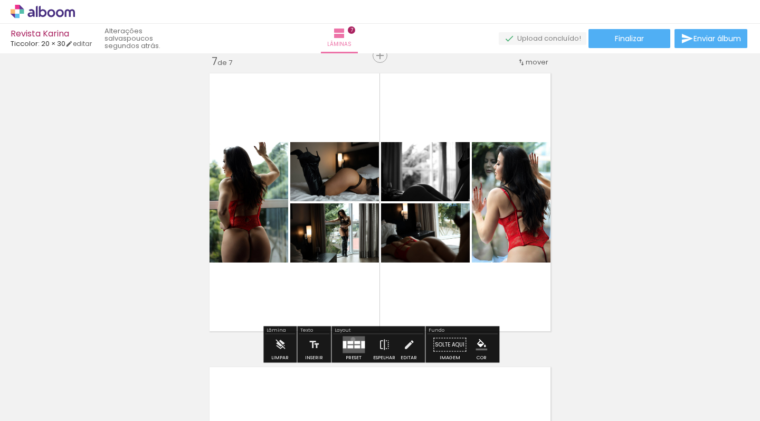
click at [350, 339] on quentale-layouter at bounding box center [354, 344] width 22 height 17
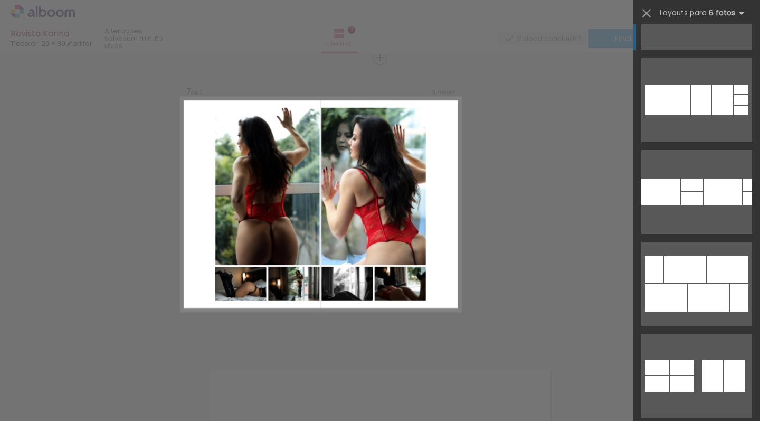
scroll to position [5302, 0]
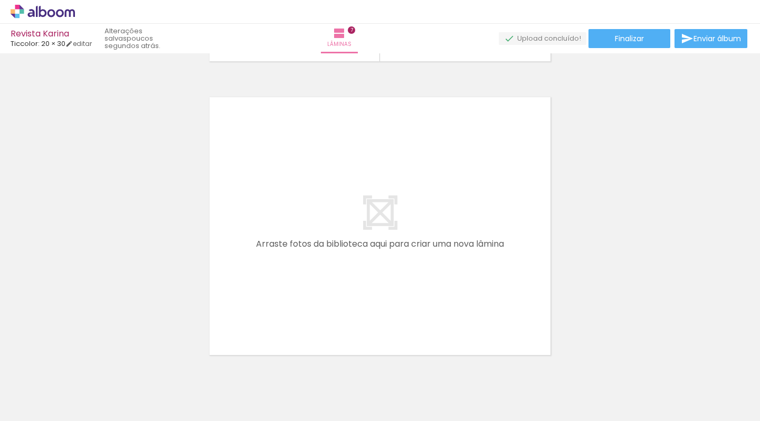
scroll to position [0, 616]
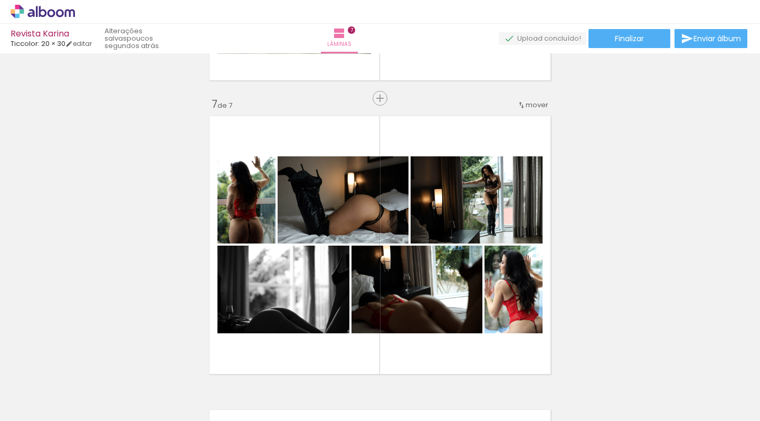
scroll to position [1746, 0]
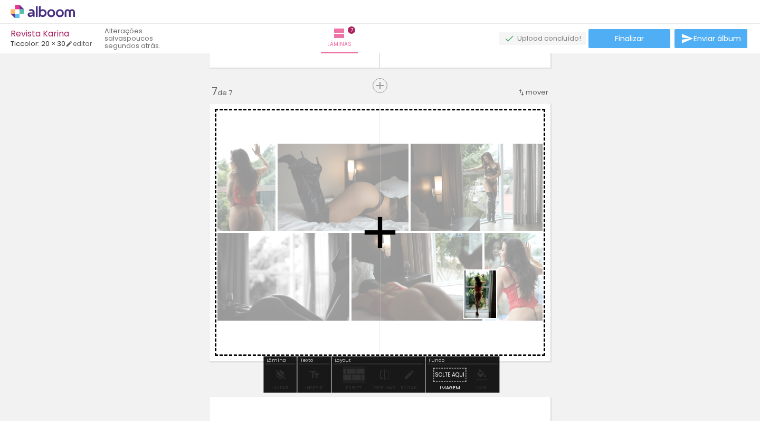
drag, startPoint x: 511, startPoint y: 389, endPoint x: 525, endPoint y: 305, distance: 85.0
click at [496, 300] on quentale-workspace at bounding box center [380, 210] width 760 height 421
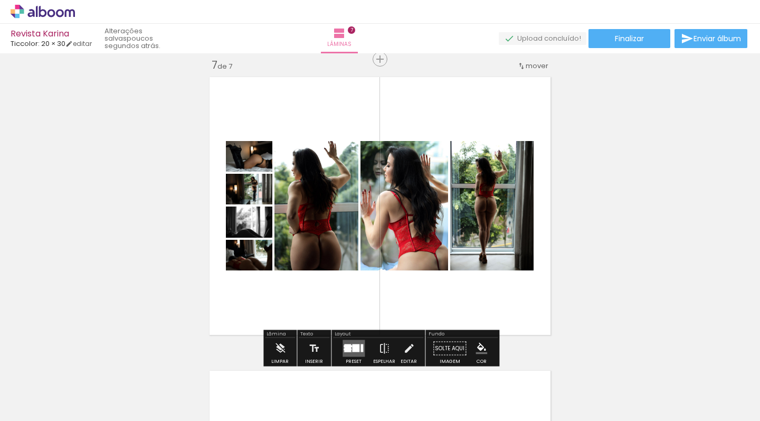
scroll to position [1774, 0]
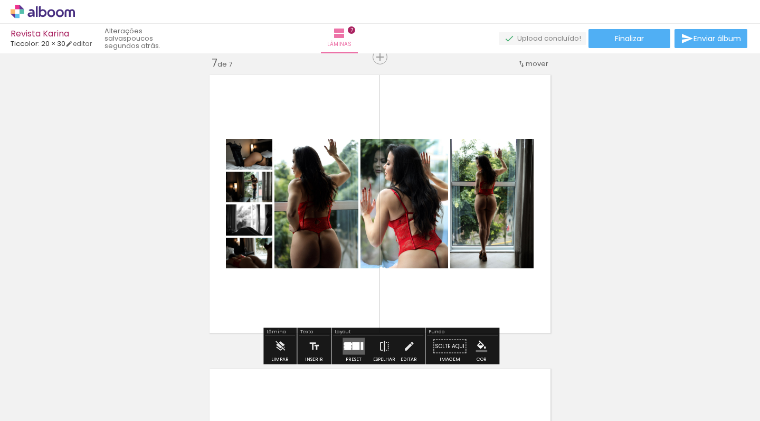
click at [349, 342] on quentale-layouter at bounding box center [354, 346] width 22 height 17
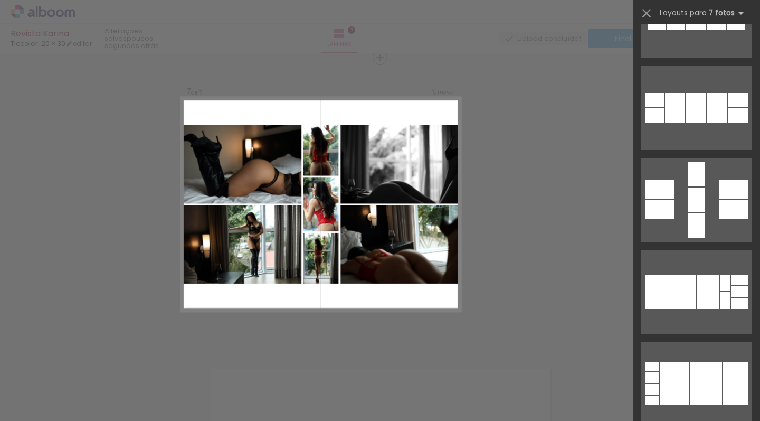
scroll to position [521, 0]
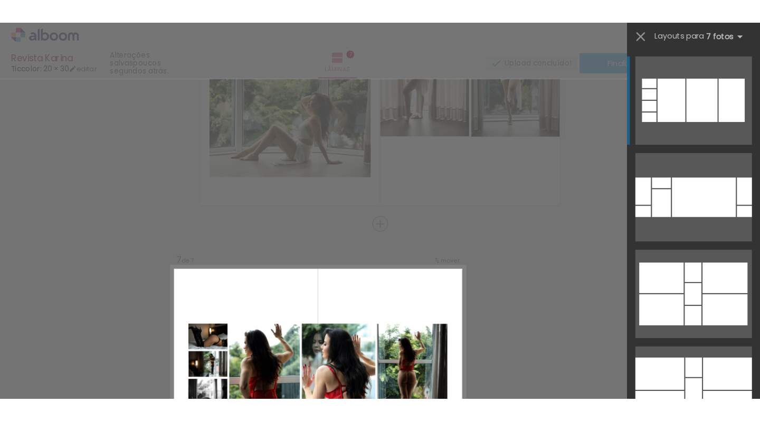
scroll to position [1576, 0]
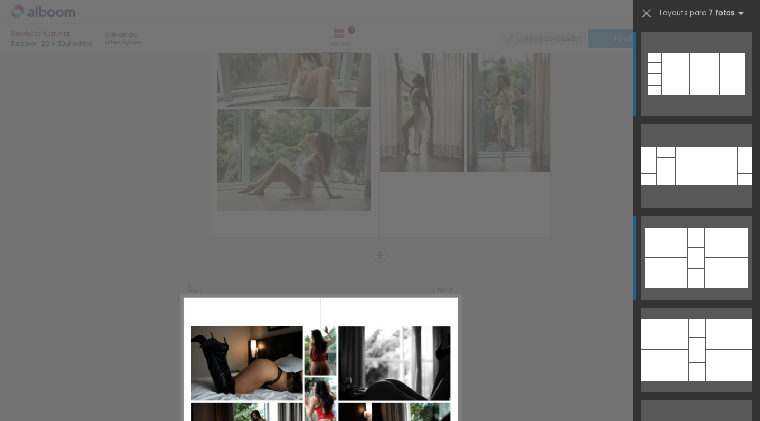
click at [656, 173] on div at bounding box center [648, 160] width 15 height 26
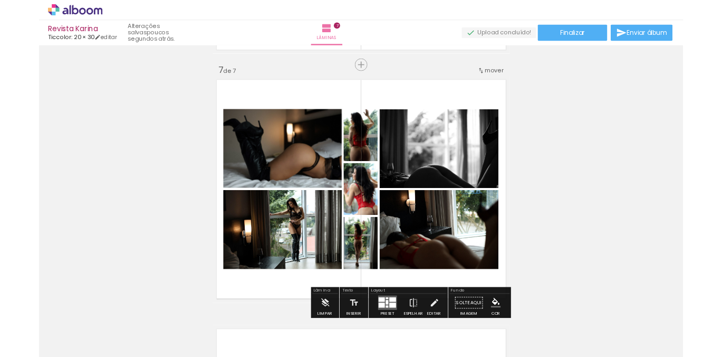
scroll to position [1756, 0]
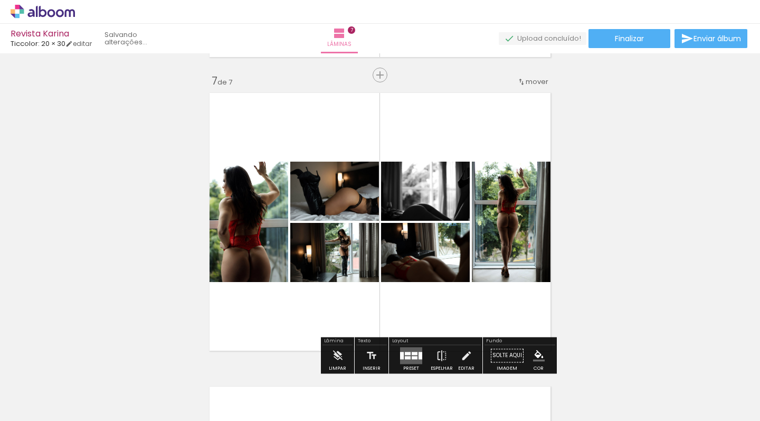
drag, startPoint x: 371, startPoint y: 233, endPoint x: 407, endPoint y: 397, distance: 168.1
click at [407, 356] on quentale-workspace at bounding box center [380, 210] width 760 height 421
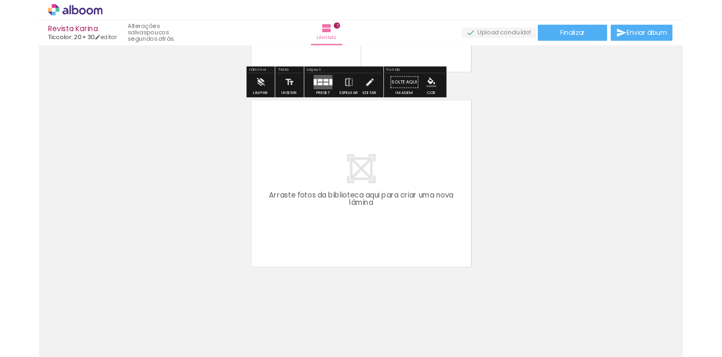
scroll to position [1640, 0]
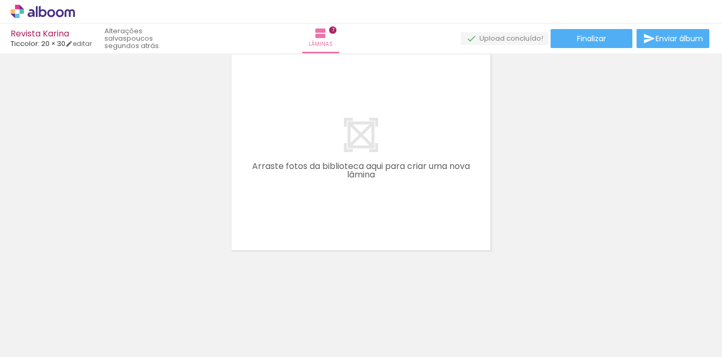
click at [36, 347] on span "Adicionar Fotos" at bounding box center [38, 343] width 32 height 12
click at [0, 0] on input "file" at bounding box center [0, 0] width 0 height 0
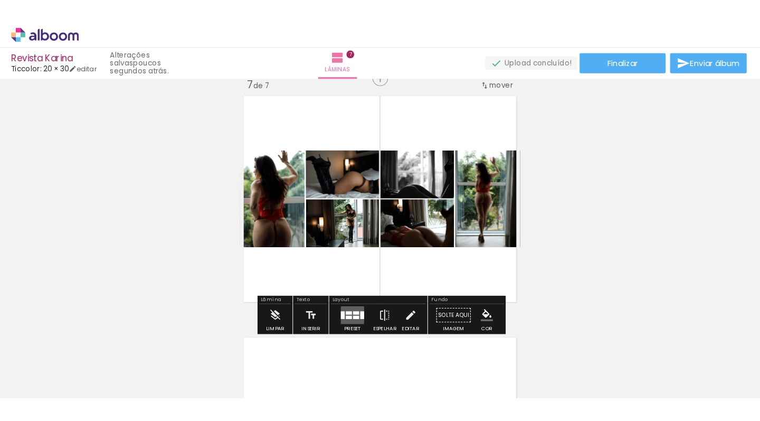
scroll to position [0, 0]
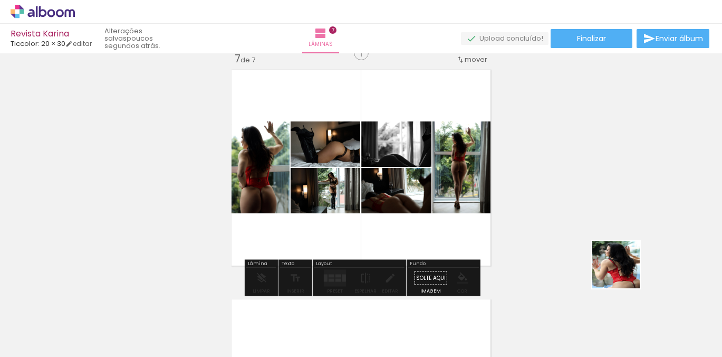
drag, startPoint x: 699, startPoint y: 307, endPoint x: 389, endPoint y: 171, distance: 338.7
click at [397, 173] on quentale-workspace at bounding box center [361, 178] width 722 height 357
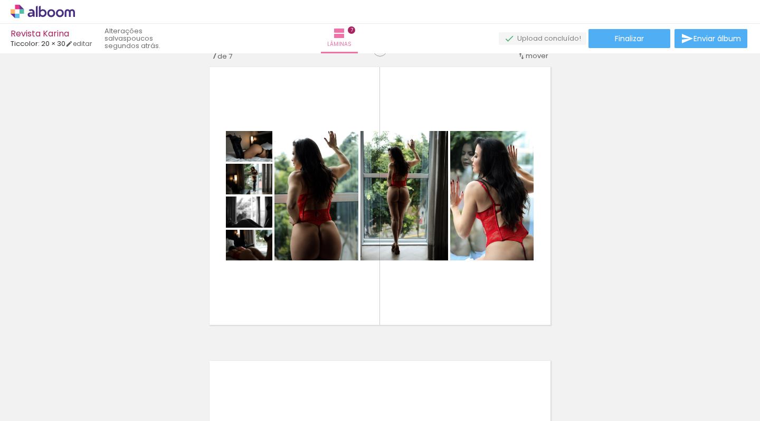
scroll to position [1778, 0]
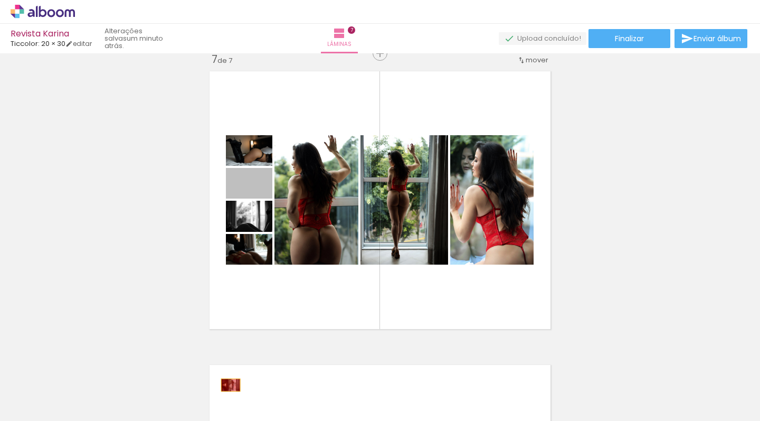
drag, startPoint x: 232, startPoint y: 187, endPoint x: 230, endPoint y: 386, distance: 199.0
click at [230, 356] on quentale-workspace at bounding box center [380, 210] width 760 height 421
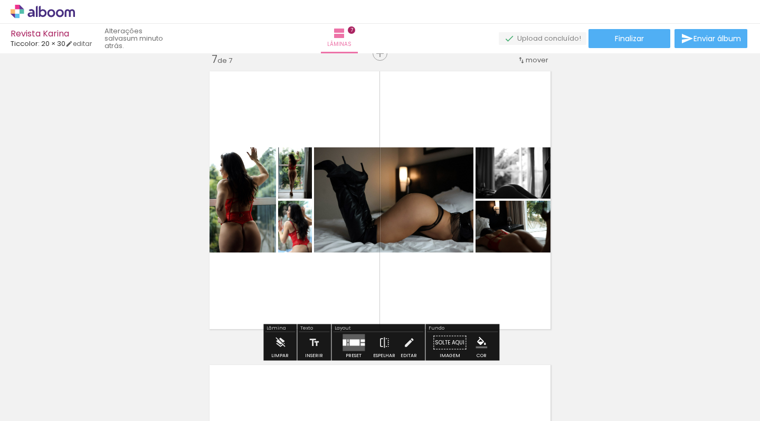
click at [350, 342] on div at bounding box center [354, 342] width 10 height 6
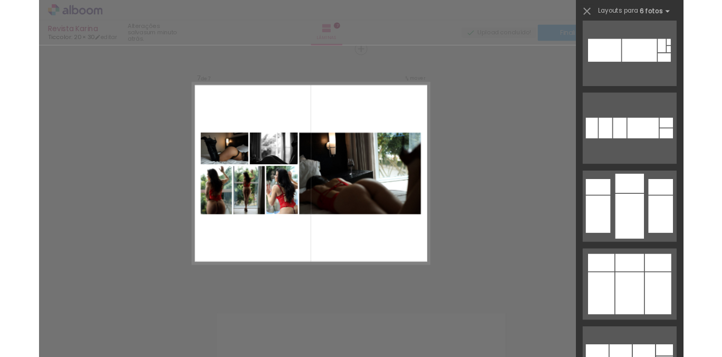
scroll to position [2222, 0]
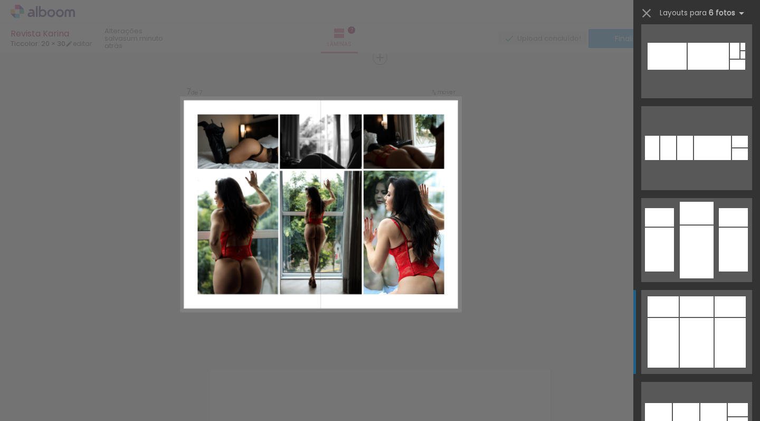
click at [694, 278] on div at bounding box center [697, 251] width 34 height 53
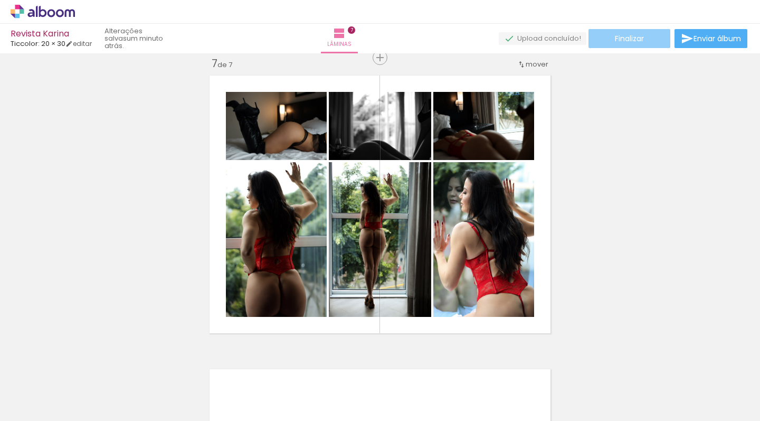
click at [642, 35] on paper-button "Finalizar" at bounding box center [629, 38] width 82 height 19
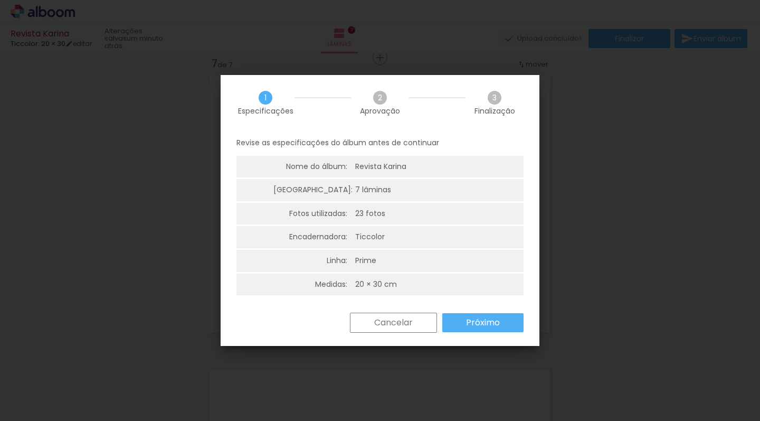
click at [0, 0] on slot "Cancelar" at bounding box center [0, 0] width 0 height 0
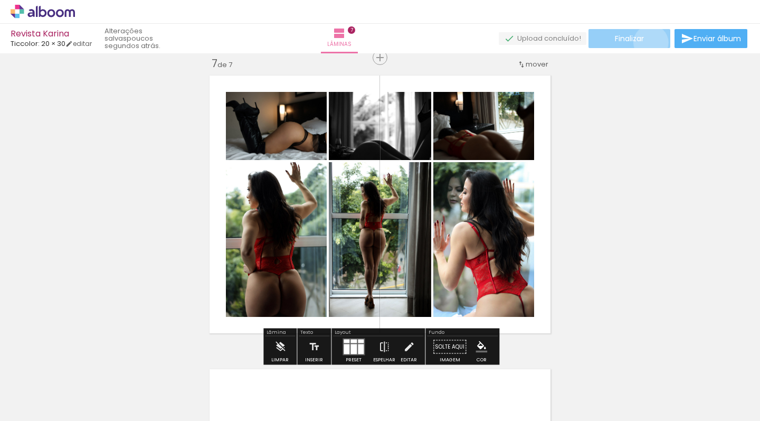
click at [646, 42] on paper-button "Finalizar" at bounding box center [629, 38] width 82 height 19
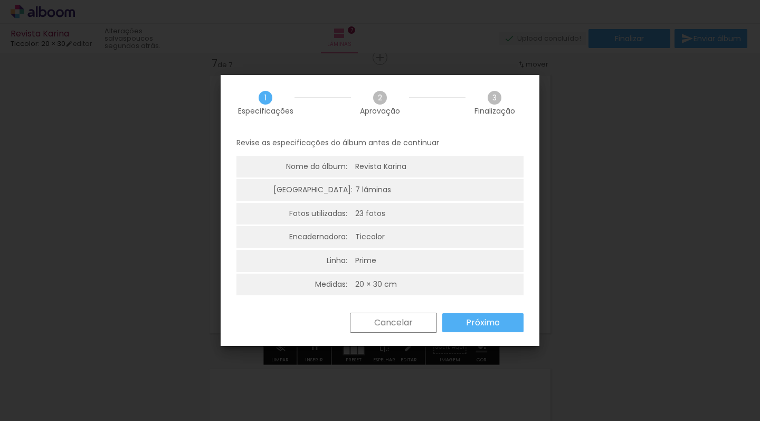
click at [0, 0] on slot "Próximo" at bounding box center [0, 0] width 0 height 0
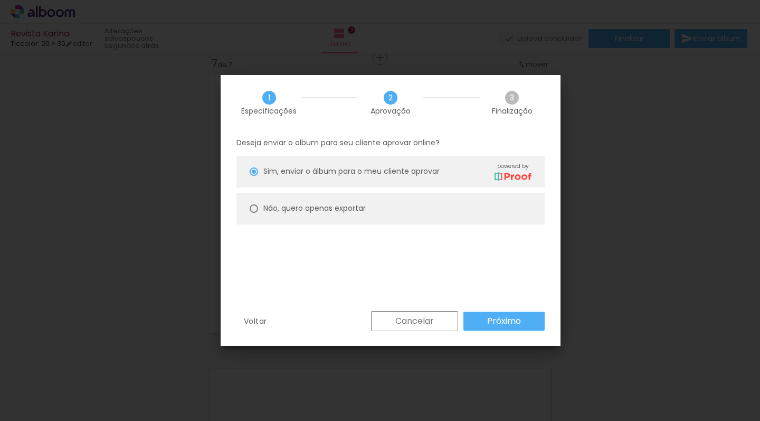
click at [430, 220] on paper-radio-button "Não, quero apenas exportar" at bounding box center [390, 209] width 308 height 32
type paper-radio-button "on"
click at [0, 0] on slot "Próximo" at bounding box center [0, 0] width 0 height 0
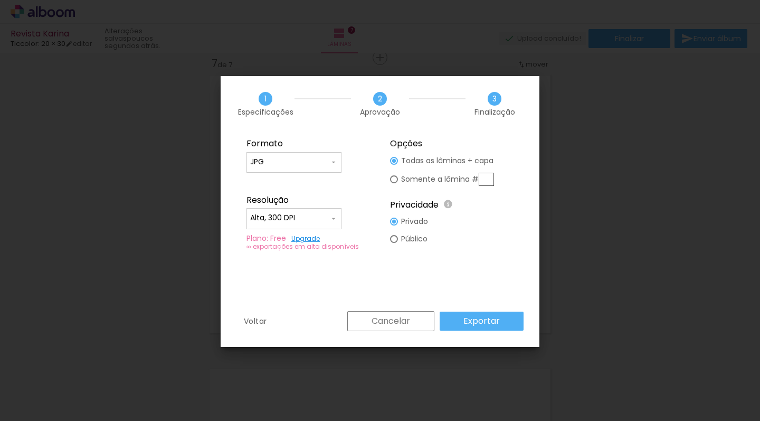
click at [0, 0] on slot "Exportar" at bounding box center [0, 0] width 0 height 0
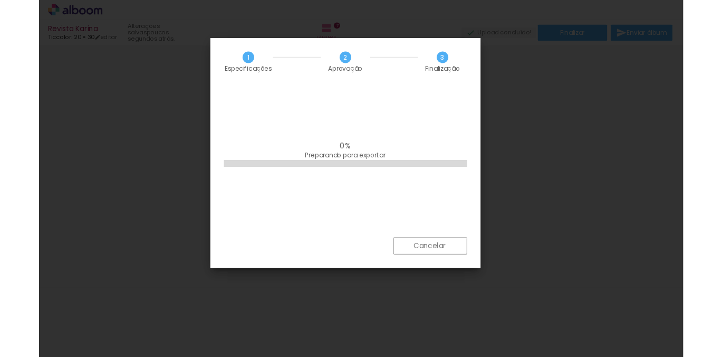
scroll to position [1640, 0]
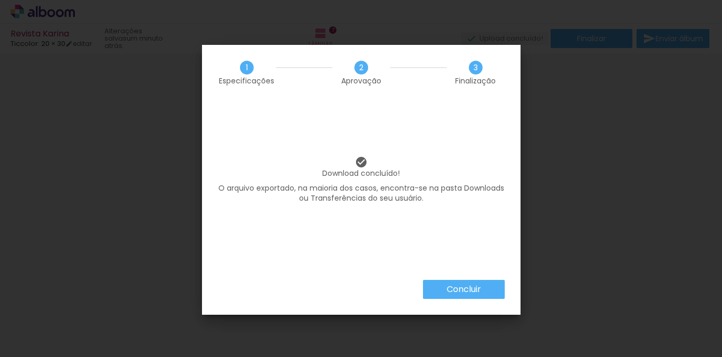
click at [0, 0] on slot "Concluir" at bounding box center [0, 0] width 0 height 0
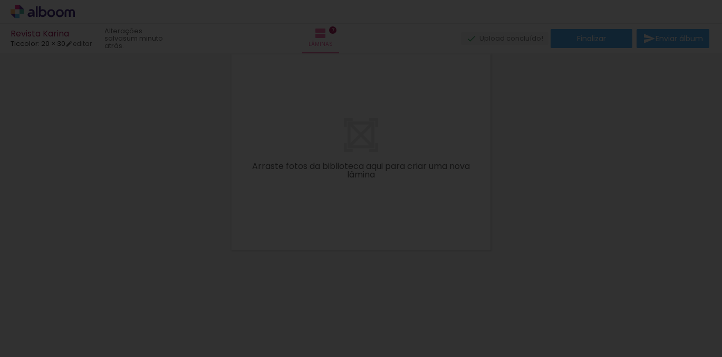
click at [471, 288] on body "link( href="../../bower_components/polymer/polymer.html" rel="import" ) picture…" at bounding box center [361, 178] width 722 height 357
